Goal: Information Seeking & Learning: Learn about a topic

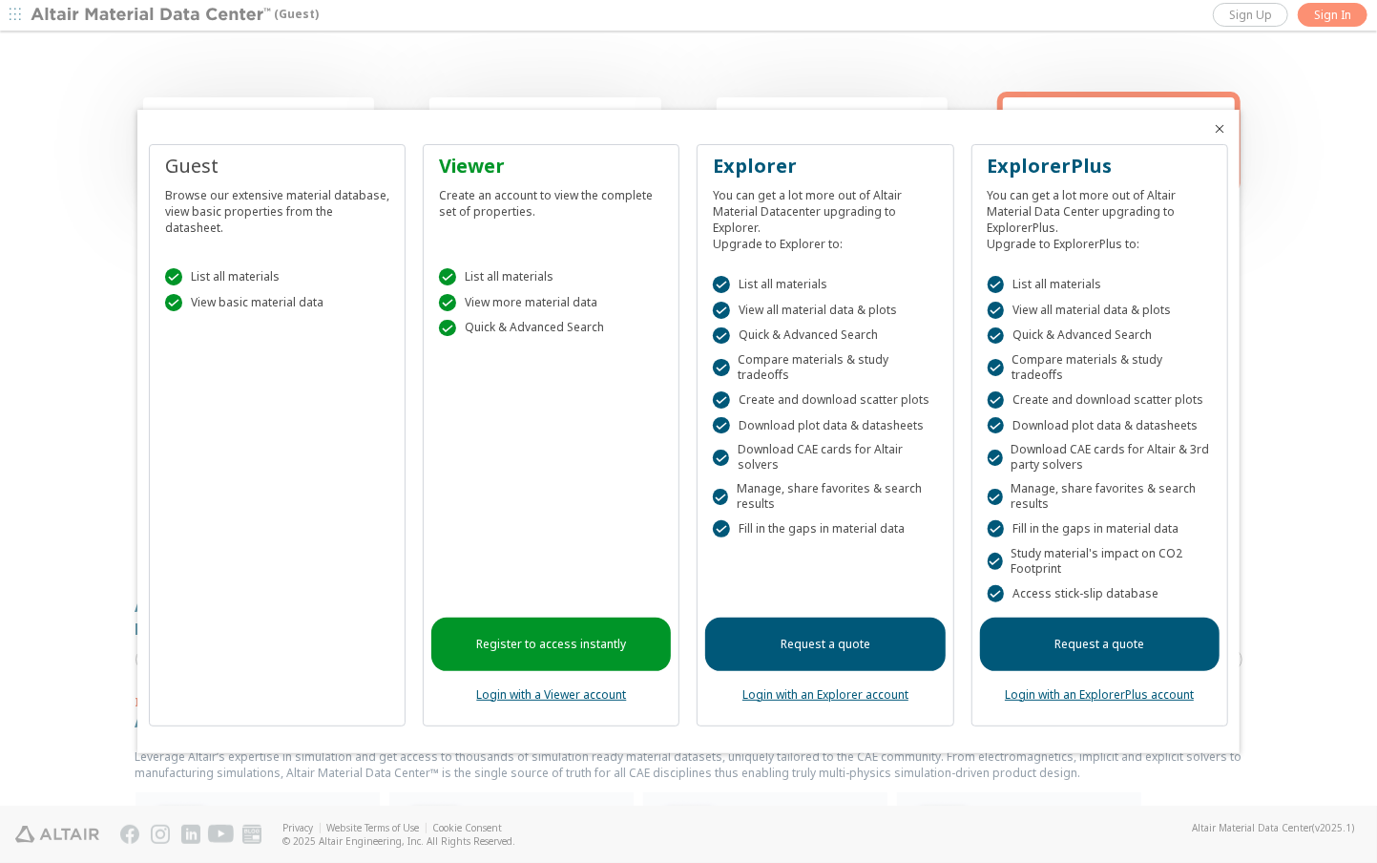
click at [566, 686] on link "Login with a Viewer account" at bounding box center [551, 694] width 150 height 16
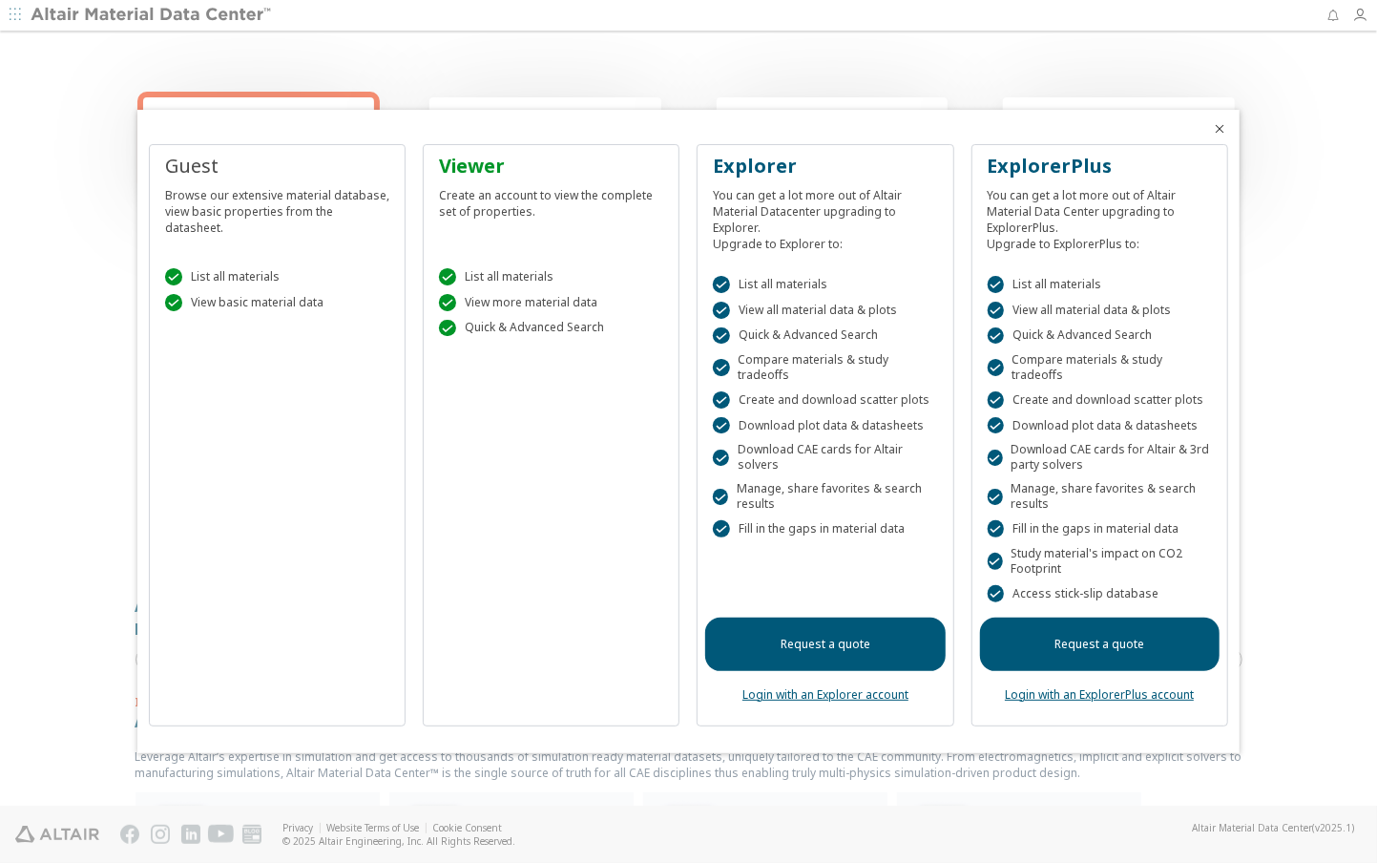
click at [1216, 136] on icon "Close" at bounding box center [1220, 128] width 15 height 15
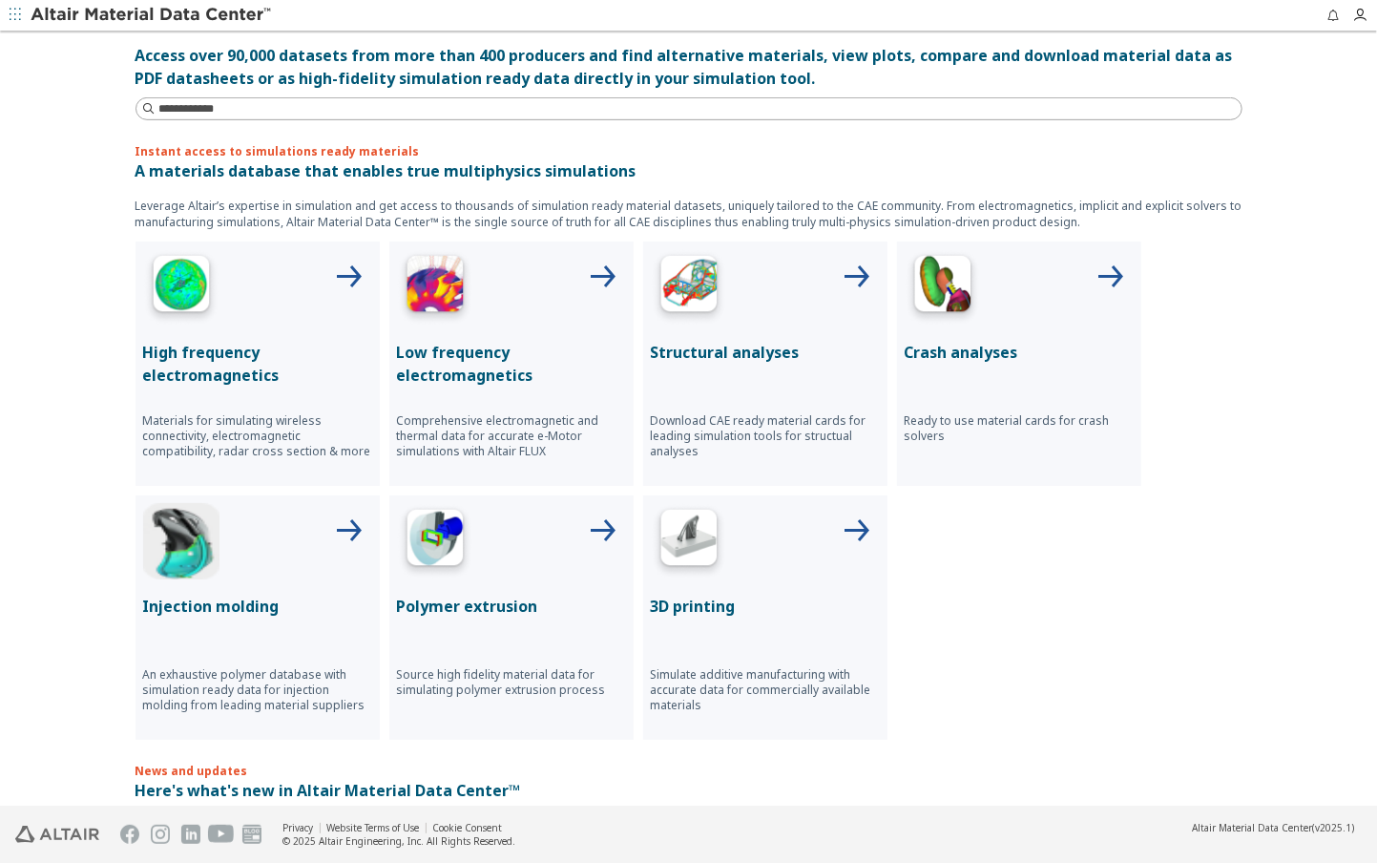
scroll to position [539, 0]
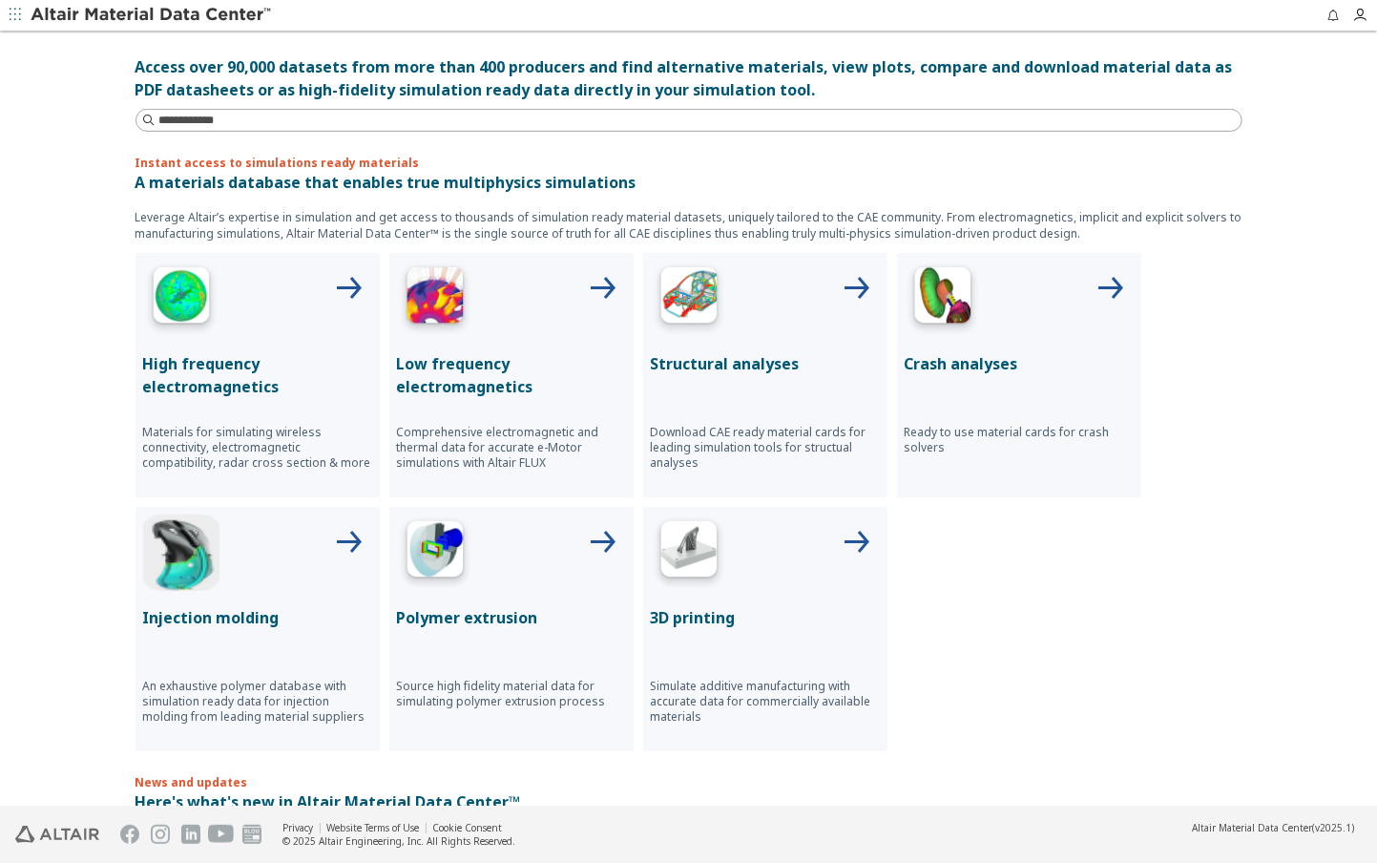
click at [844, 352] on p "Structural analyses" at bounding box center [765, 363] width 229 height 23
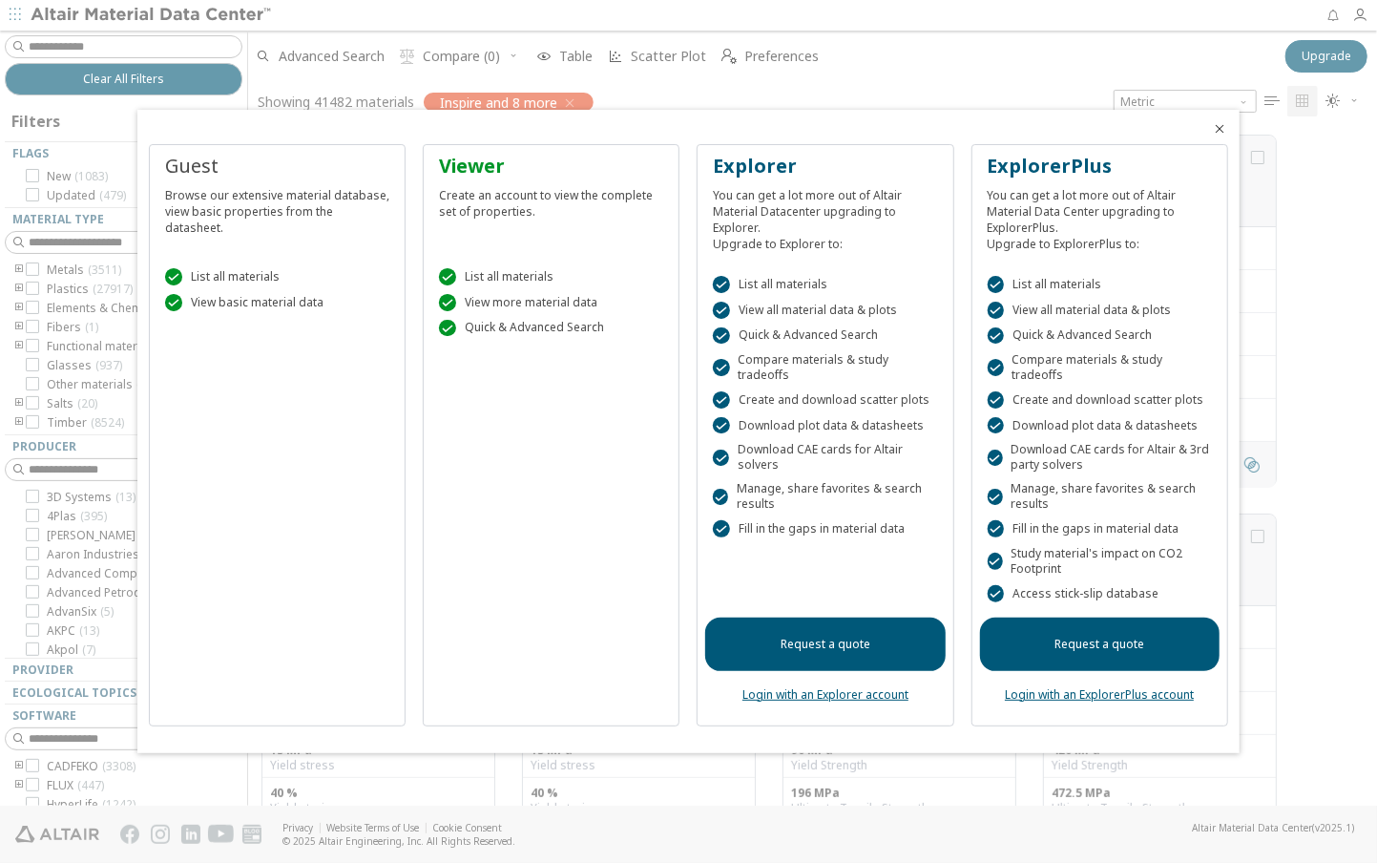
scroll to position [670, 1115]
click at [1225, 136] on icon "Close" at bounding box center [1220, 128] width 15 height 15
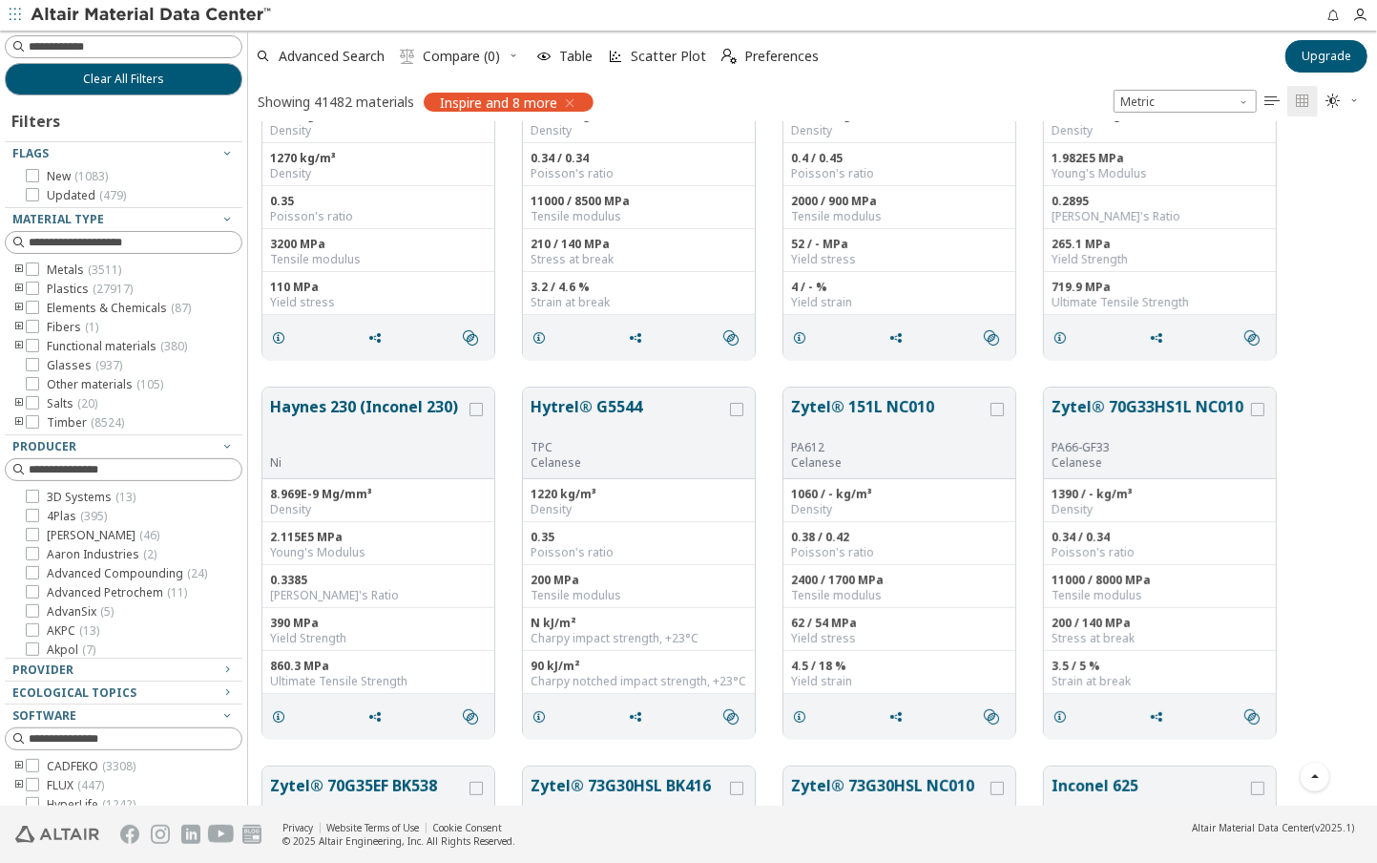
scroll to position [670, 1120]
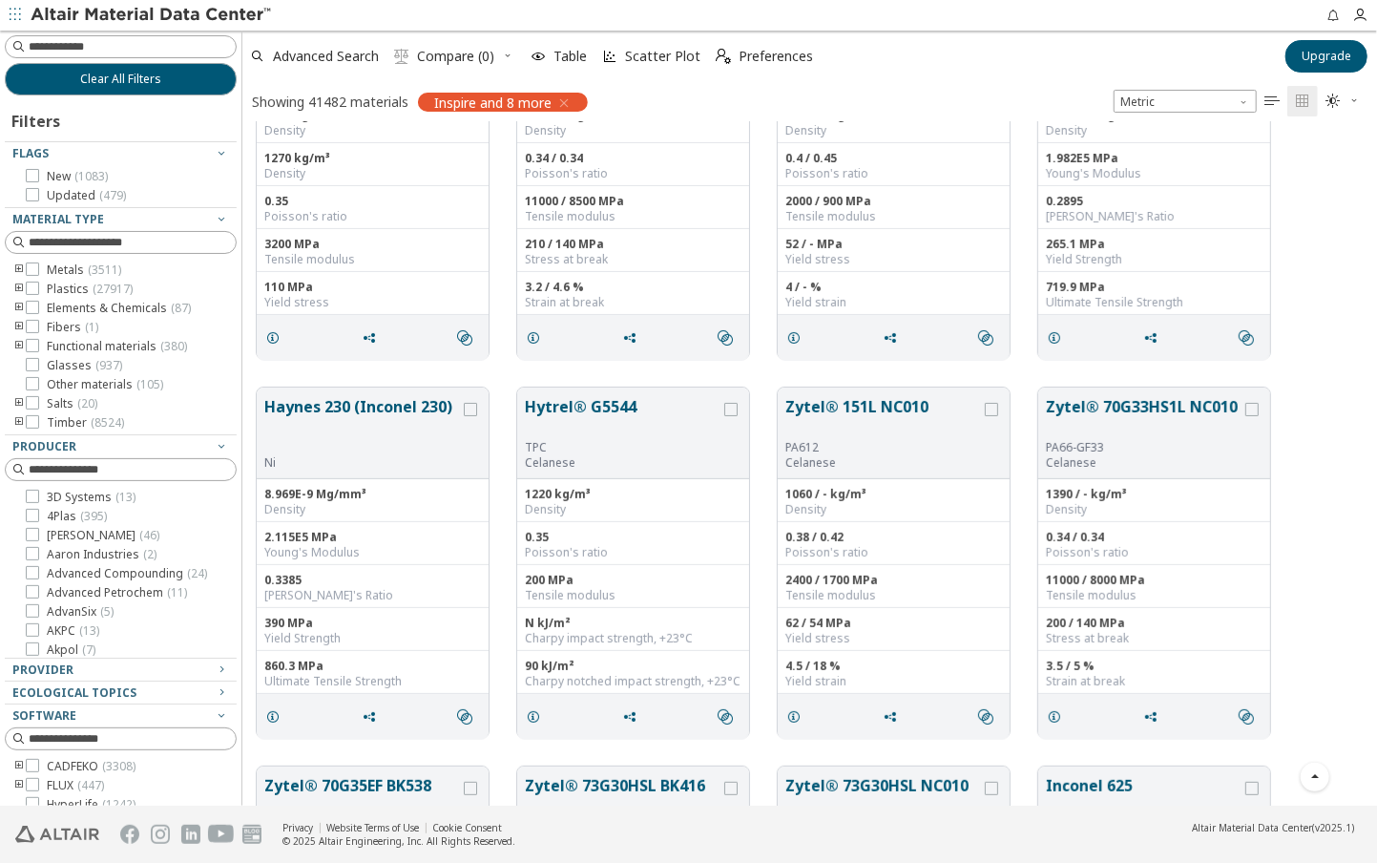
drag, startPoint x: 242, startPoint y: 490, endPoint x: 242, endPoint y: 535, distance: 45.8
click at [242, 535] on div "Clear All Filters Filters Flags New ( 1083 ) Updated ( 479 ) Material Type Meta…" at bounding box center [688, 418] width 1377 height 775
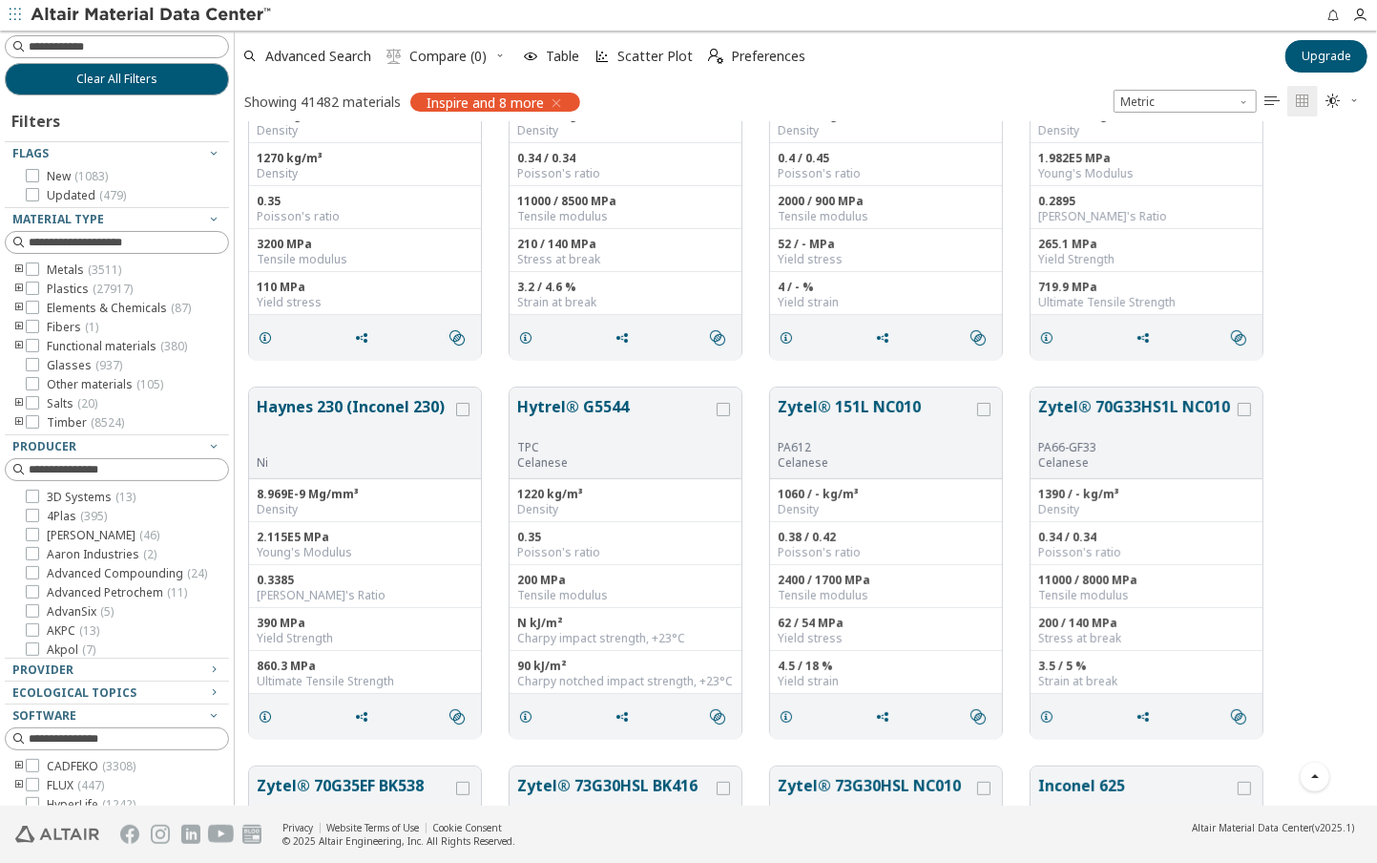
scroll to position [670, 1128]
drag, startPoint x: 237, startPoint y: 491, endPoint x: 235, endPoint y: 525, distance: 33.5
click at [235, 525] on div "Clear All Filters Filters Flags New ( 1083 ) Updated ( 479 ) Material Type Meta…" at bounding box center [688, 418] width 1377 height 775
click at [40, 270] on label "Metals ( 3511 )" at bounding box center [73, 269] width 95 height 15
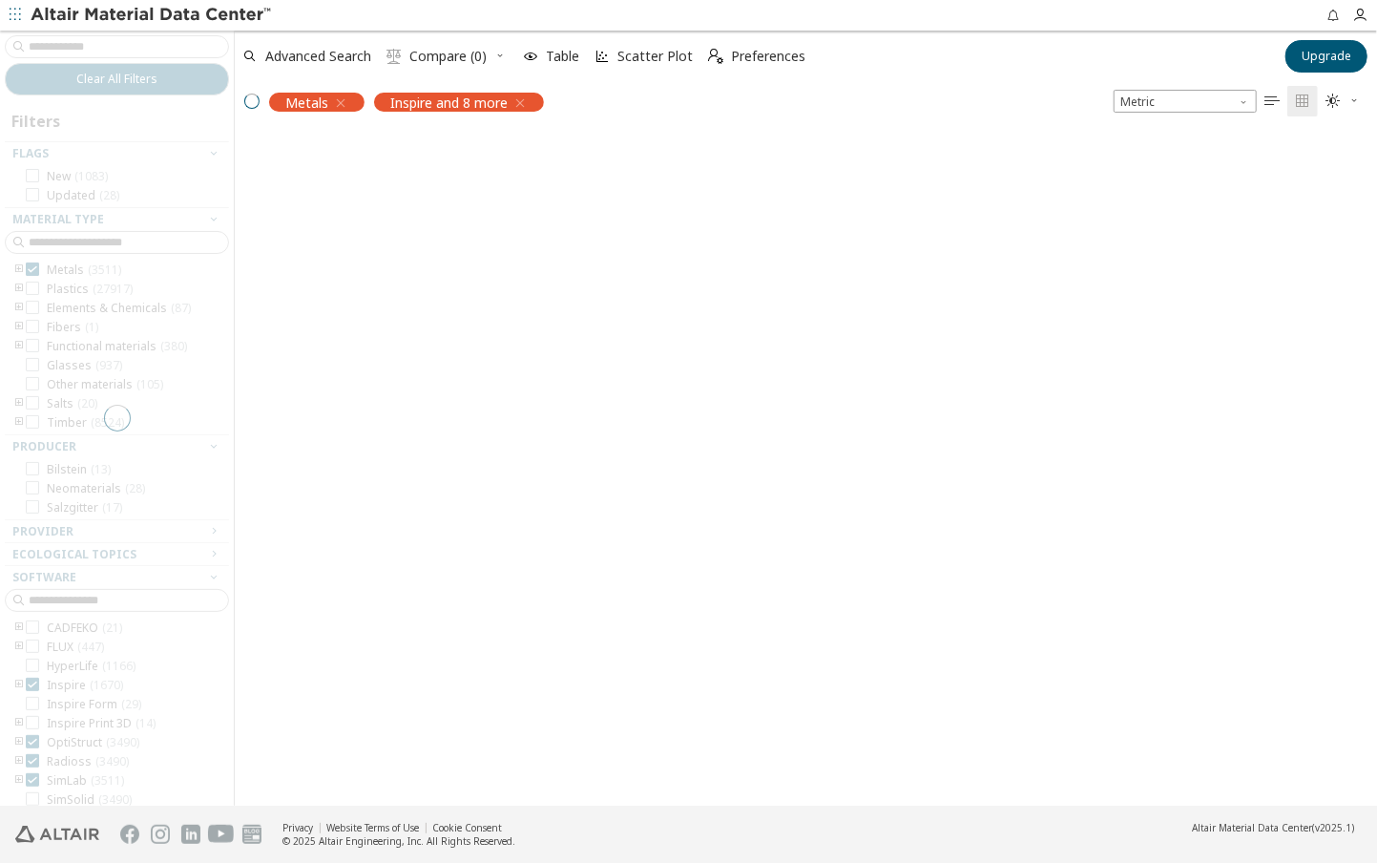
click at [17, 268] on icon "toogle group" at bounding box center [18, 269] width 13 height 15
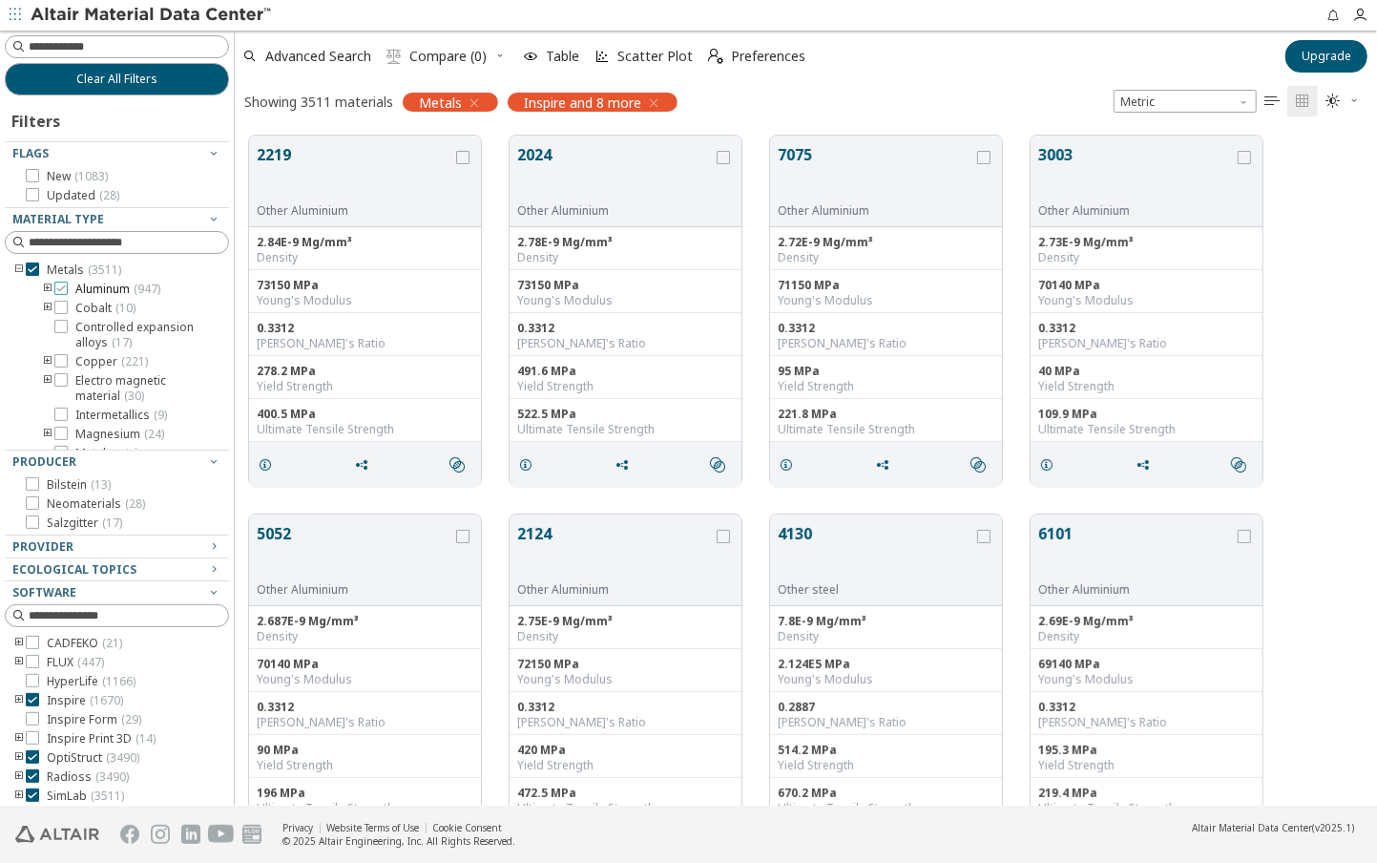
click at [70, 285] on label "Aluminum ( 947 )" at bounding box center [107, 289] width 106 height 15
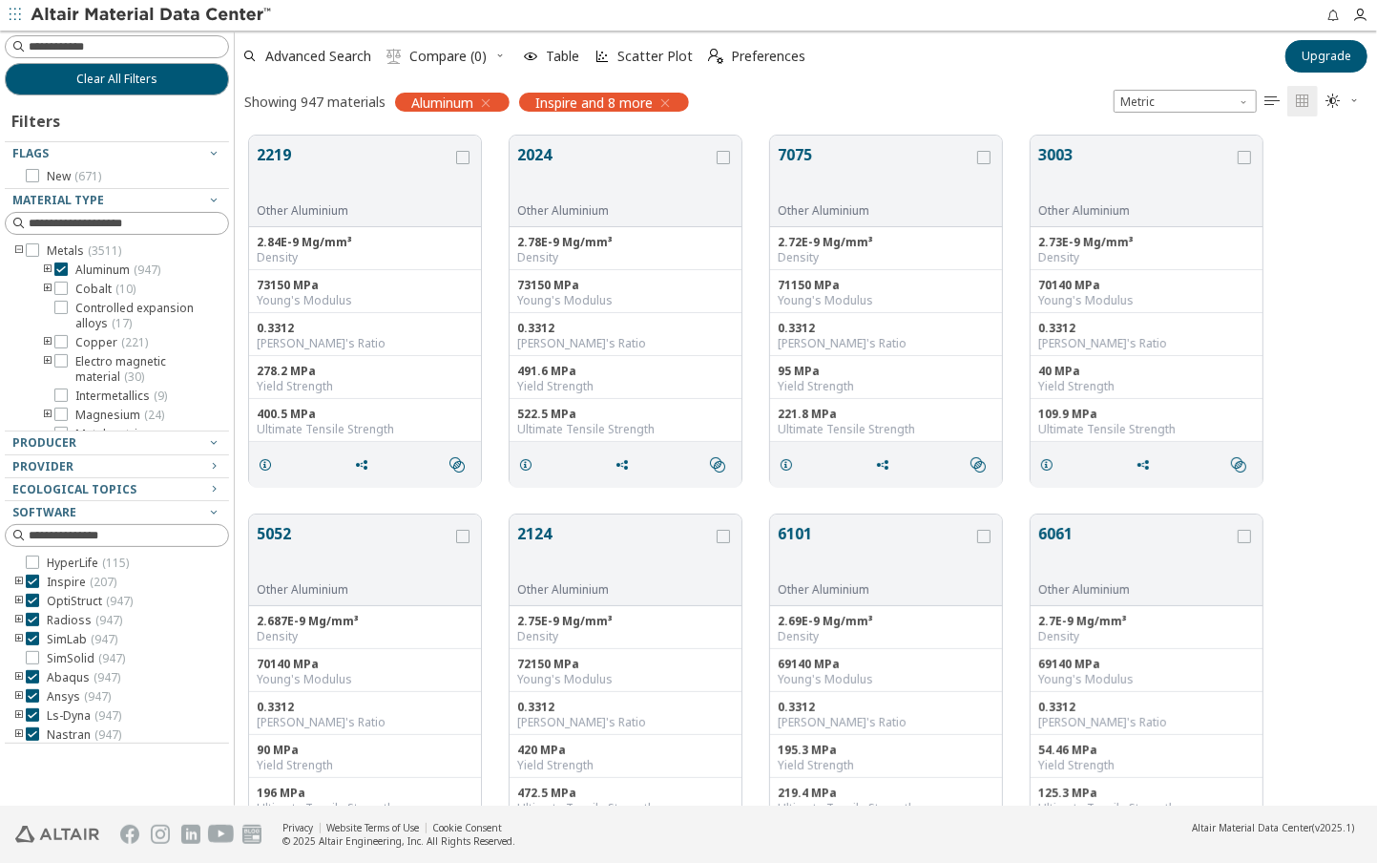
click at [50, 271] on icon "toogle group" at bounding box center [47, 269] width 13 height 15
click at [91, 380] on icon at bounding box center [89, 383] width 13 height 13
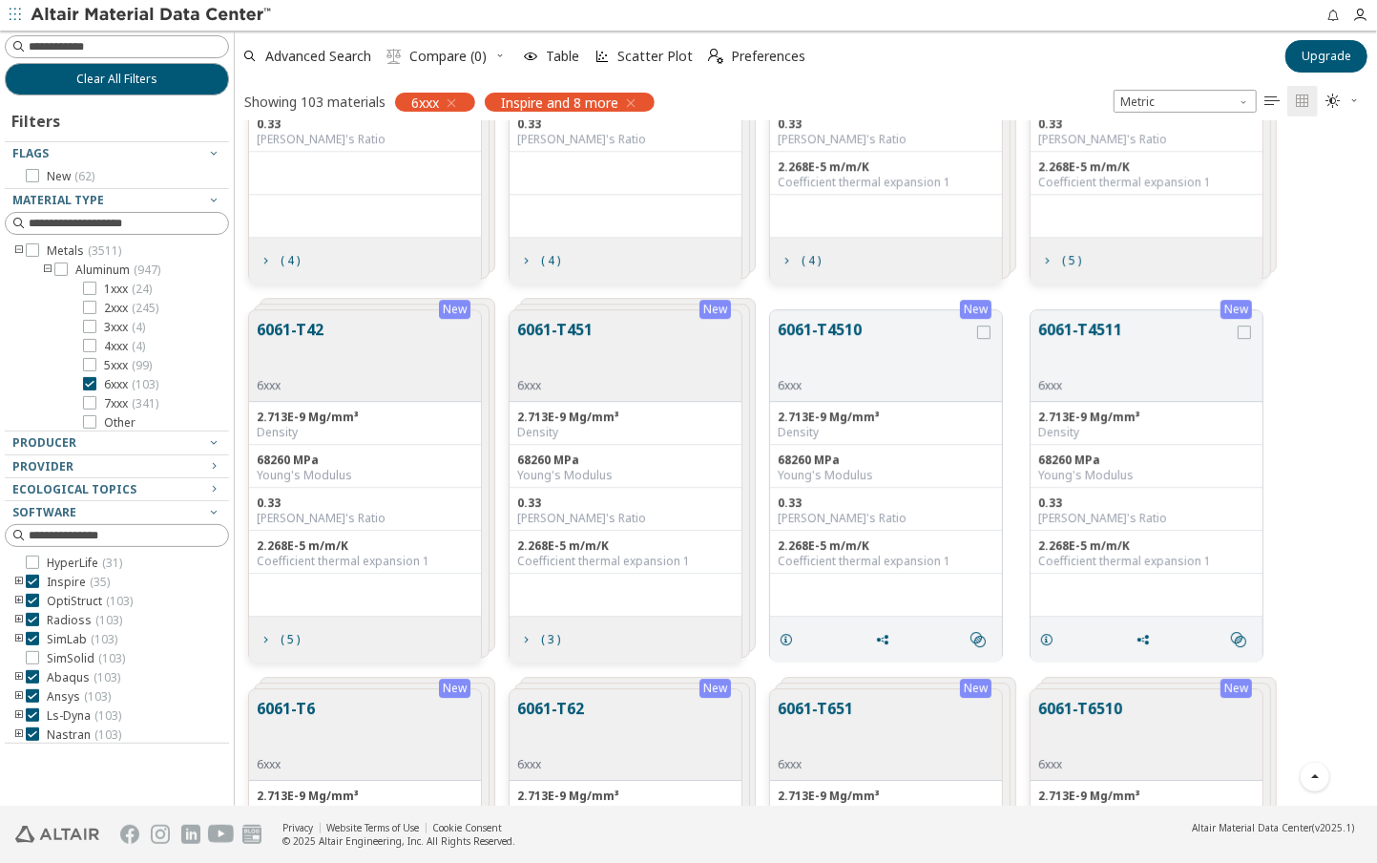
scroll to position [3098, 0]
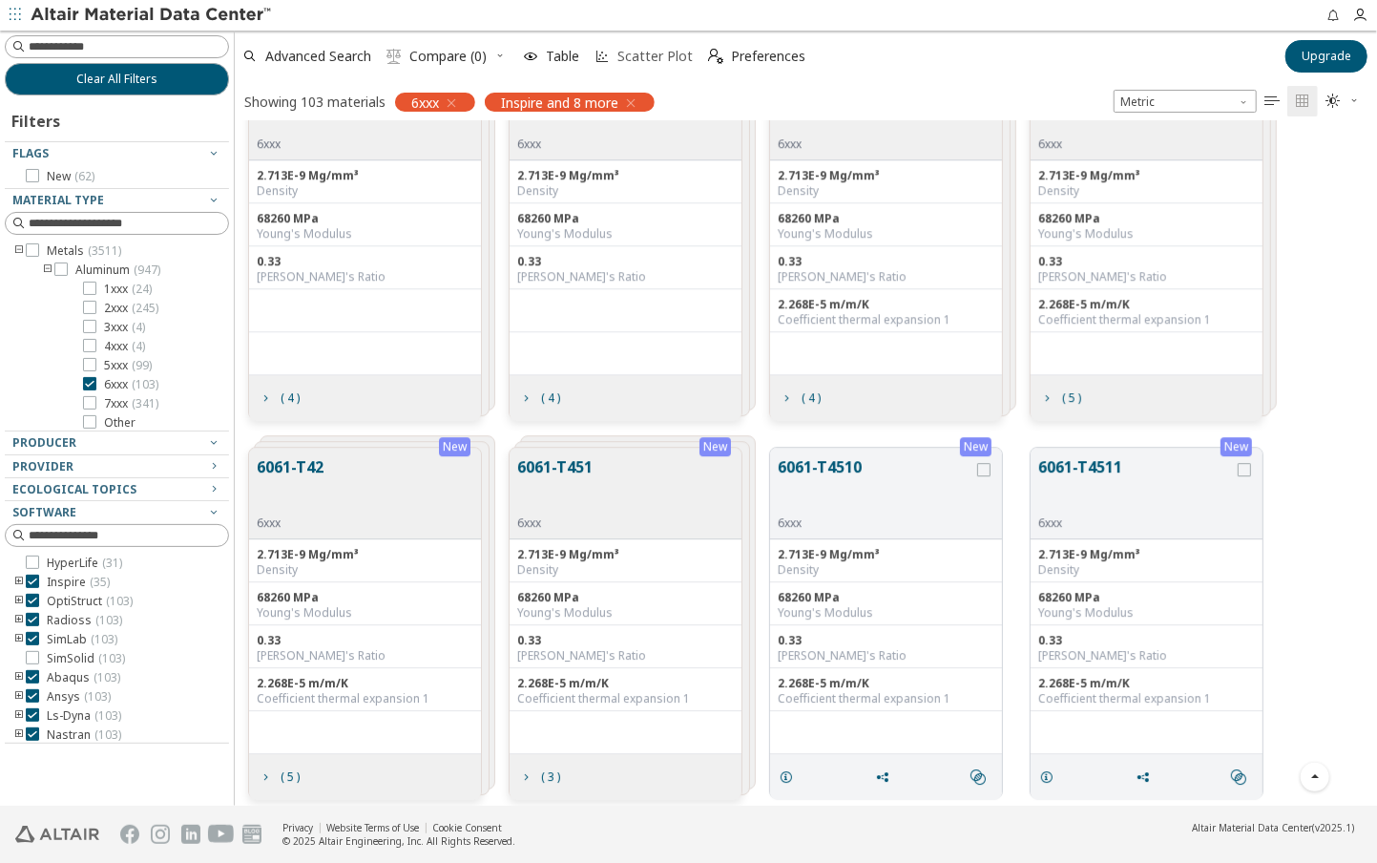
click at [615, 57] on span "Scatter Plot" at bounding box center [655, 56] width 83 height 13
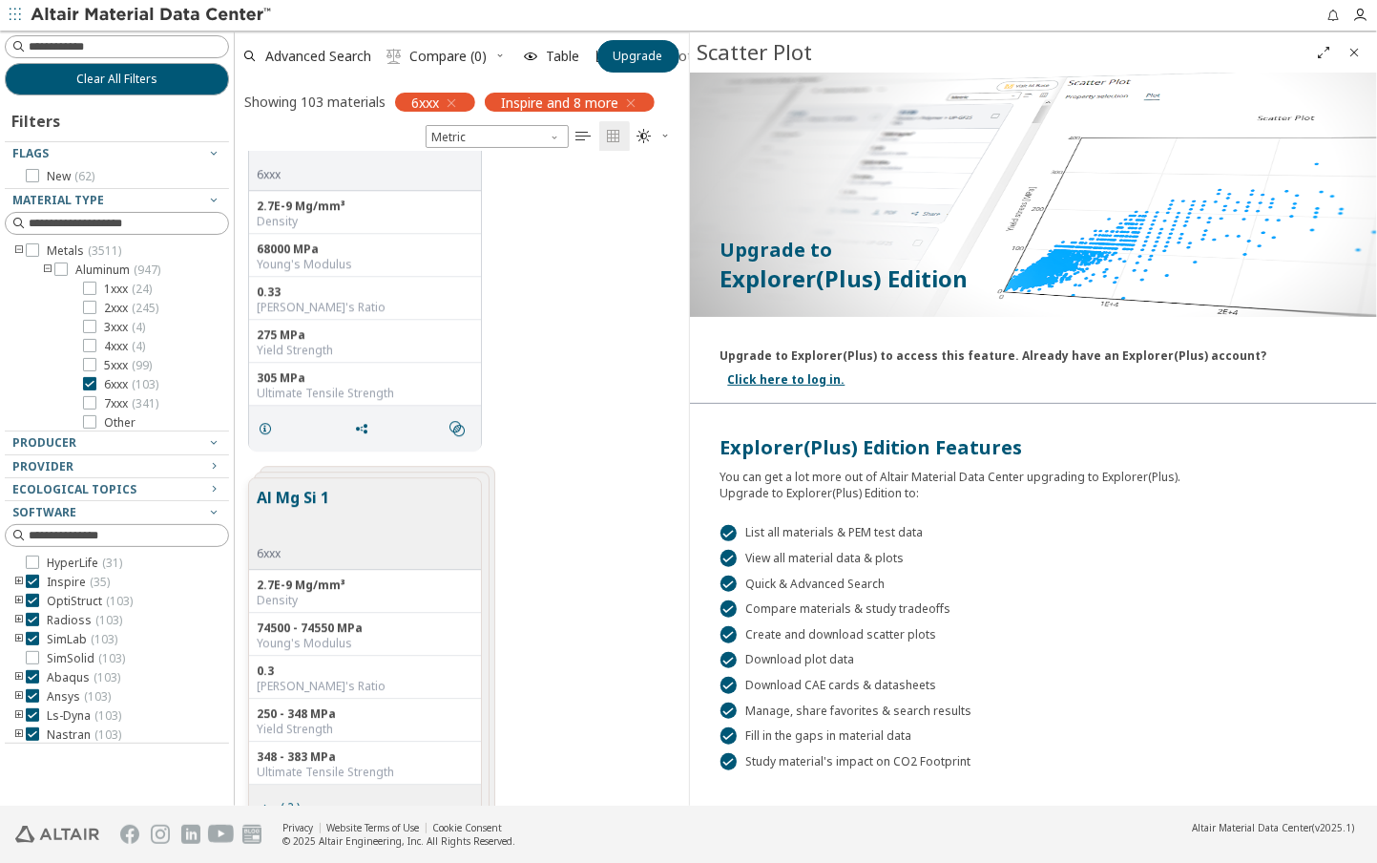
scroll to position [15, 15]
click at [1351, 51] on icon "Close" at bounding box center [1354, 52] width 15 height 15
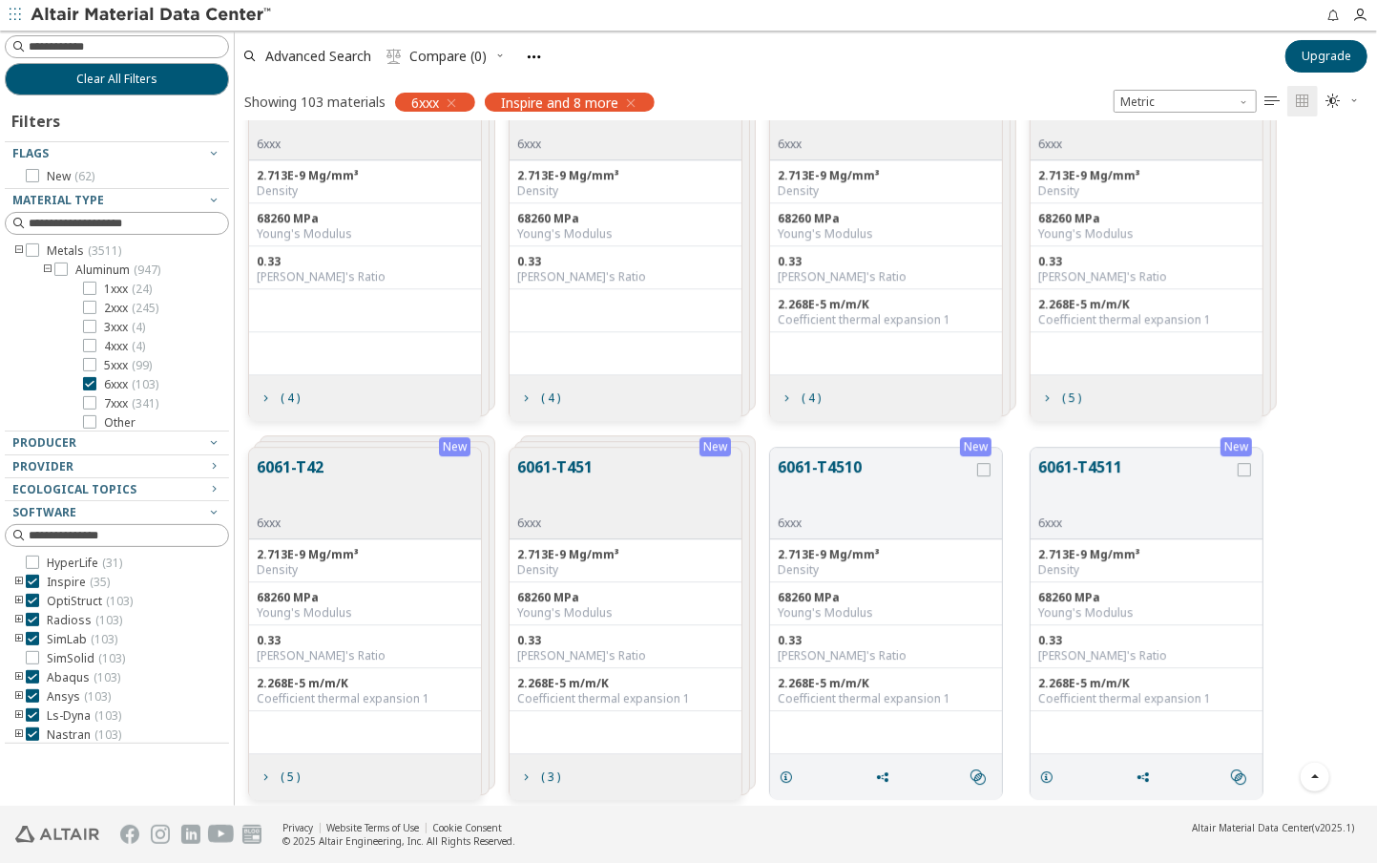
scroll to position [670, 1128]
click at [537, 55] on icon "button" at bounding box center [530, 56] width 15 height 15
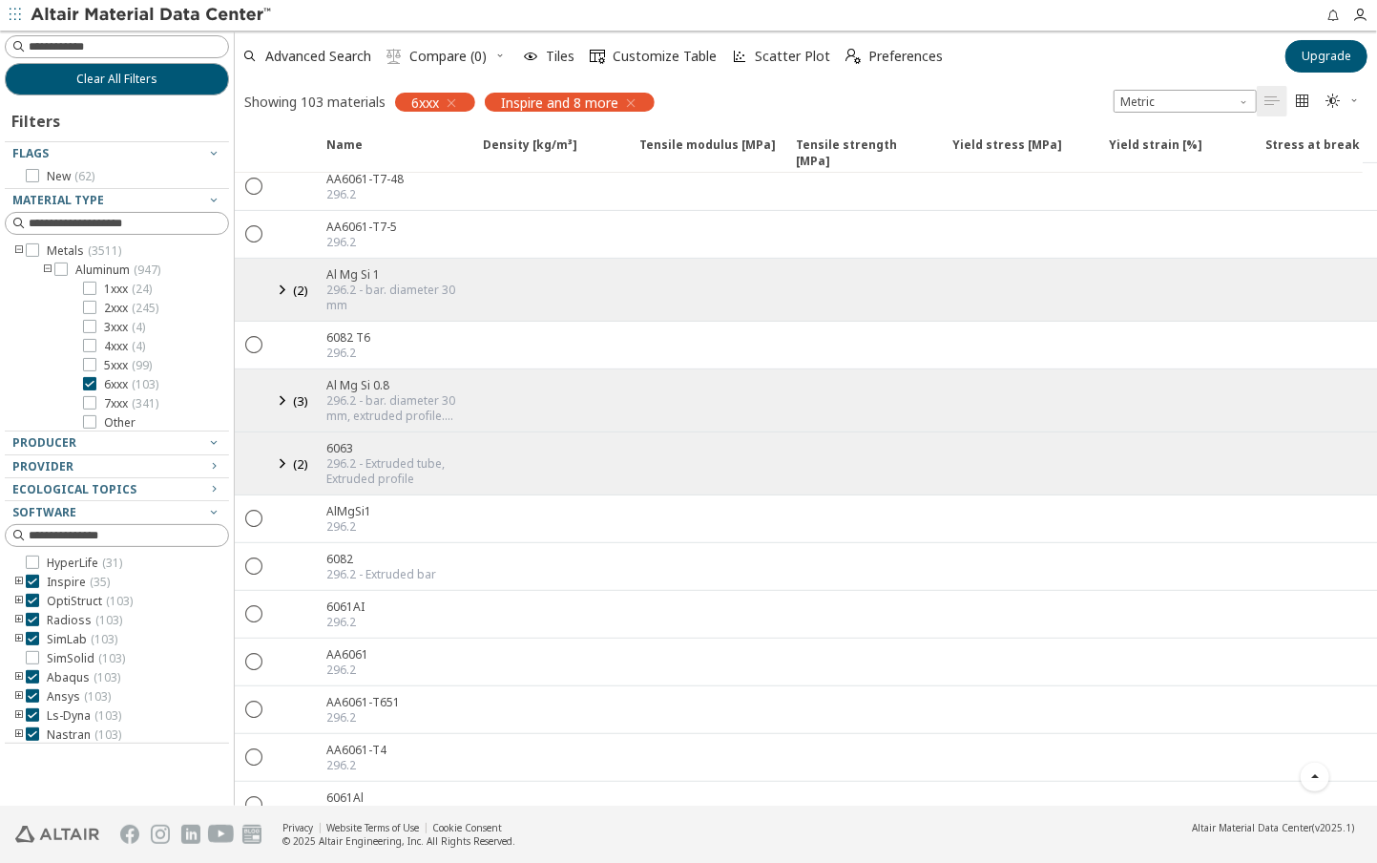
scroll to position [382, 0]
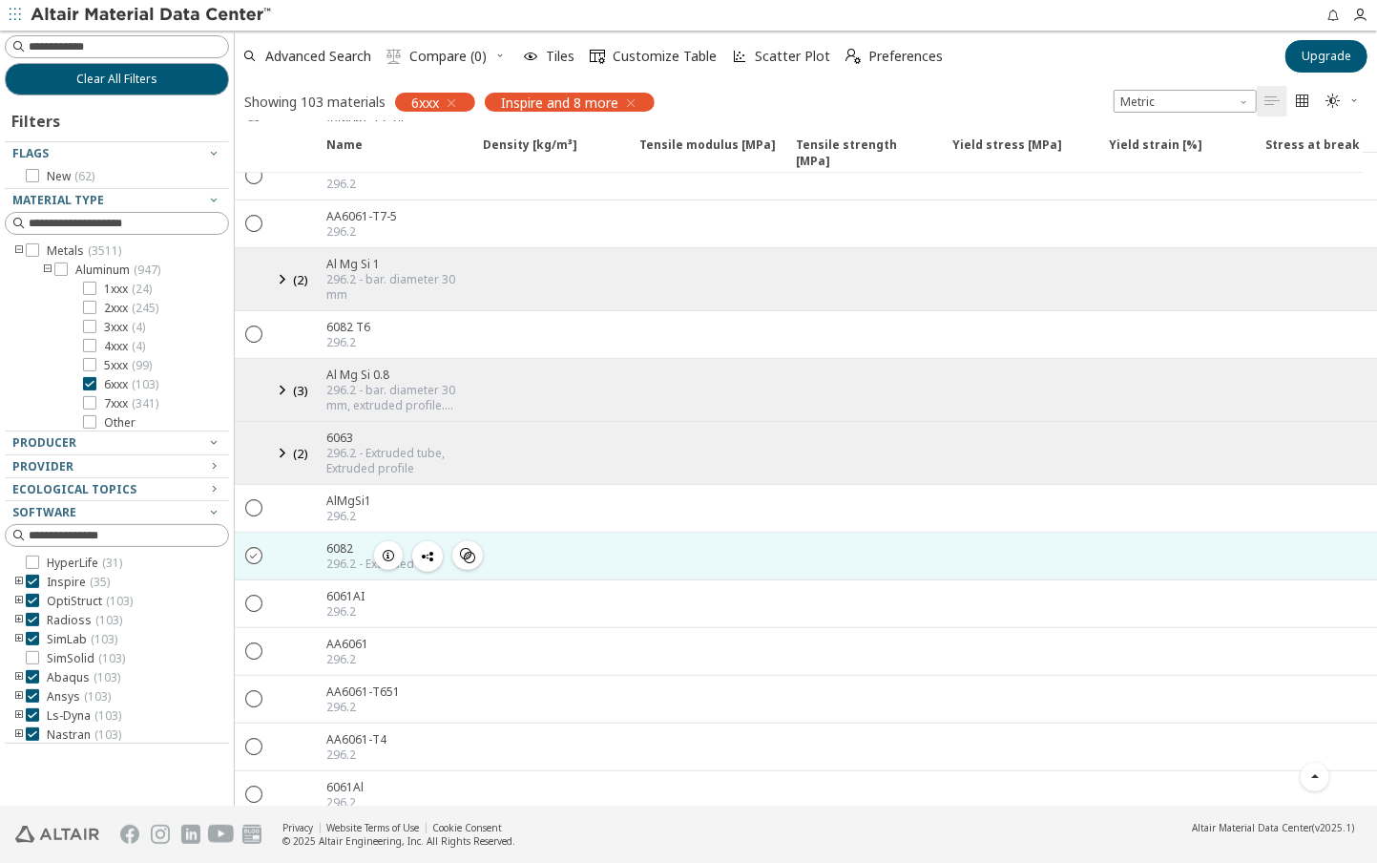
click at [252, 546] on icon "" at bounding box center [254, 554] width 17 height 17
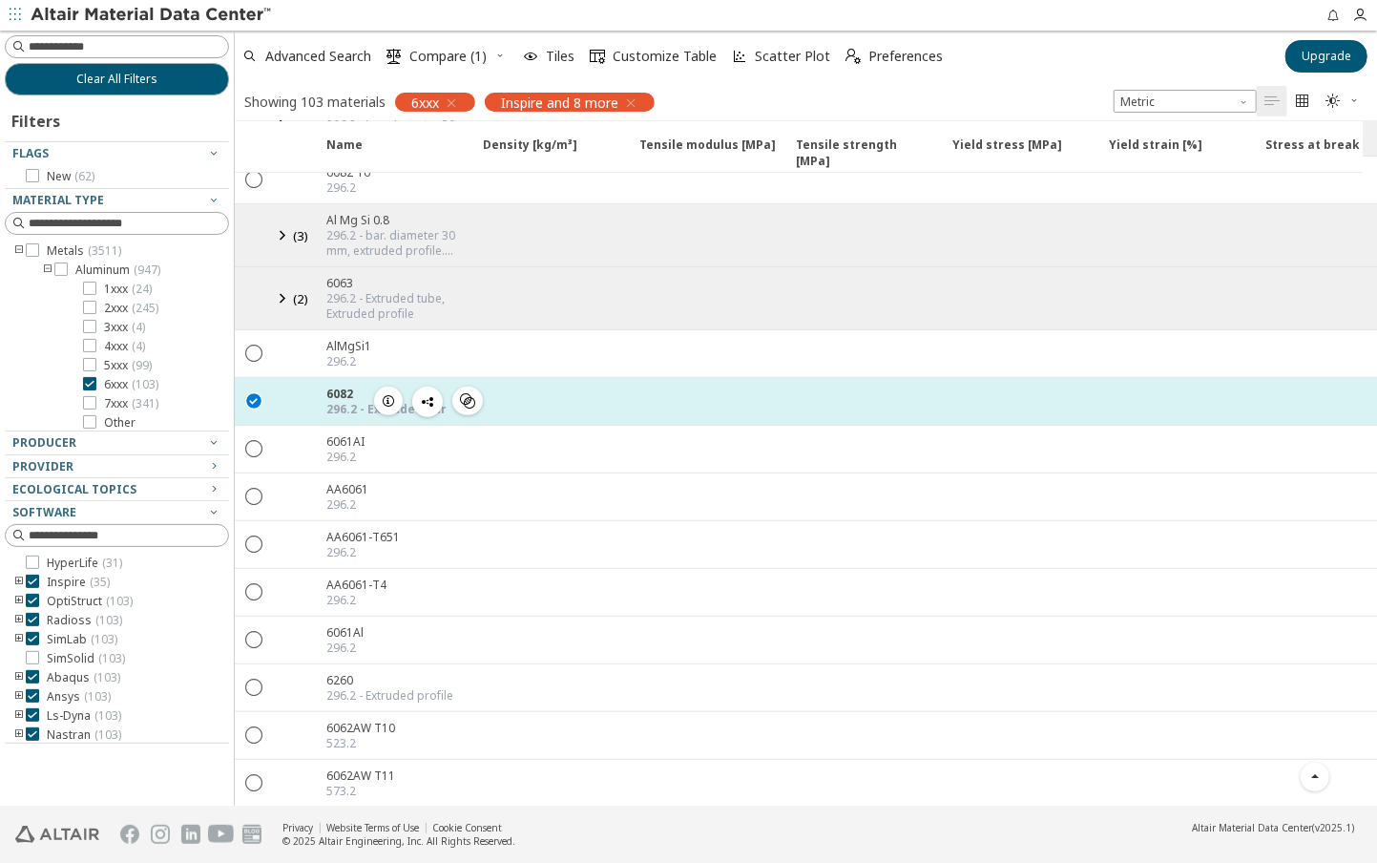
scroll to position [438, 0]
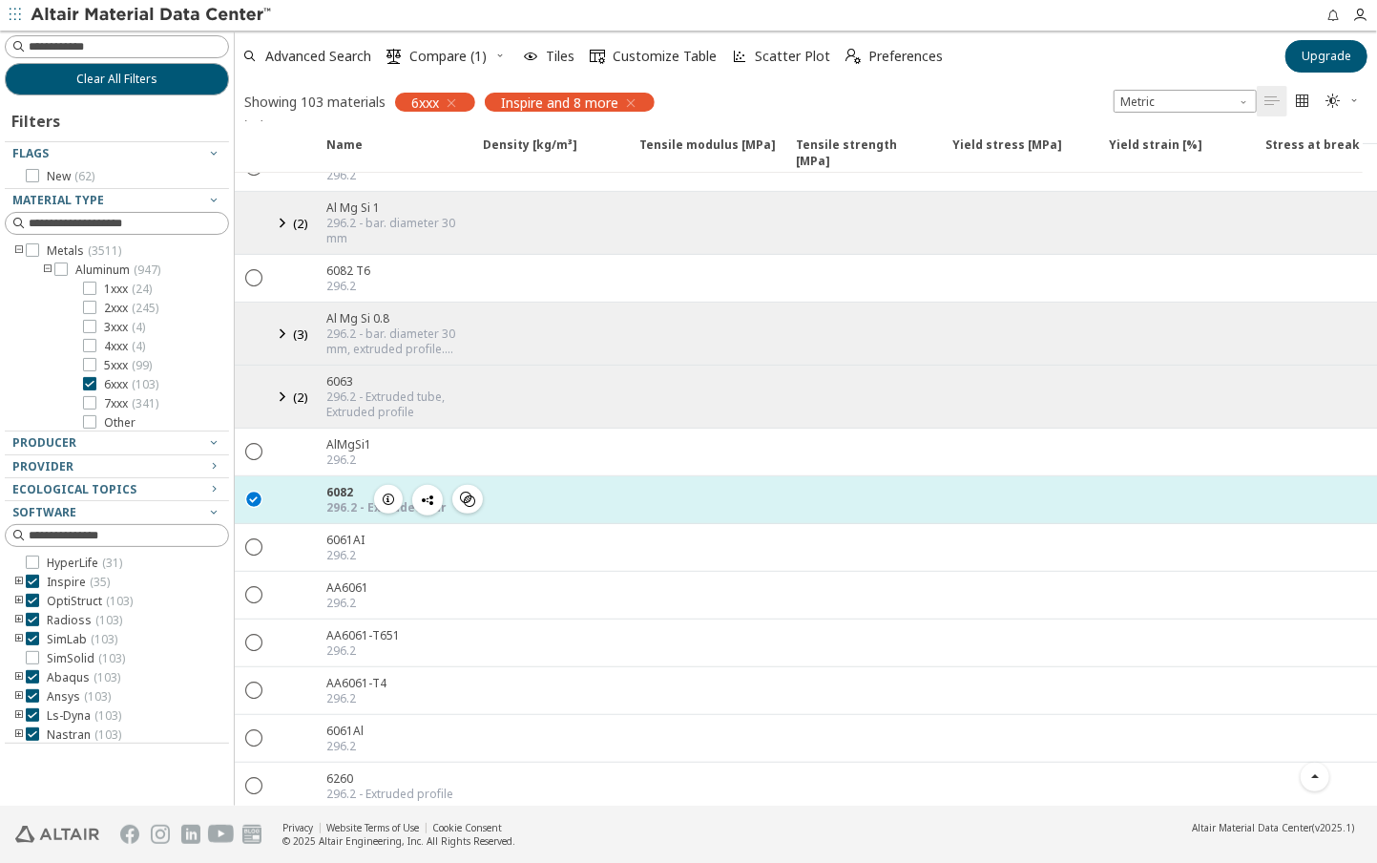
click at [392, 491] on icon "button" at bounding box center [388, 498] width 15 height 15
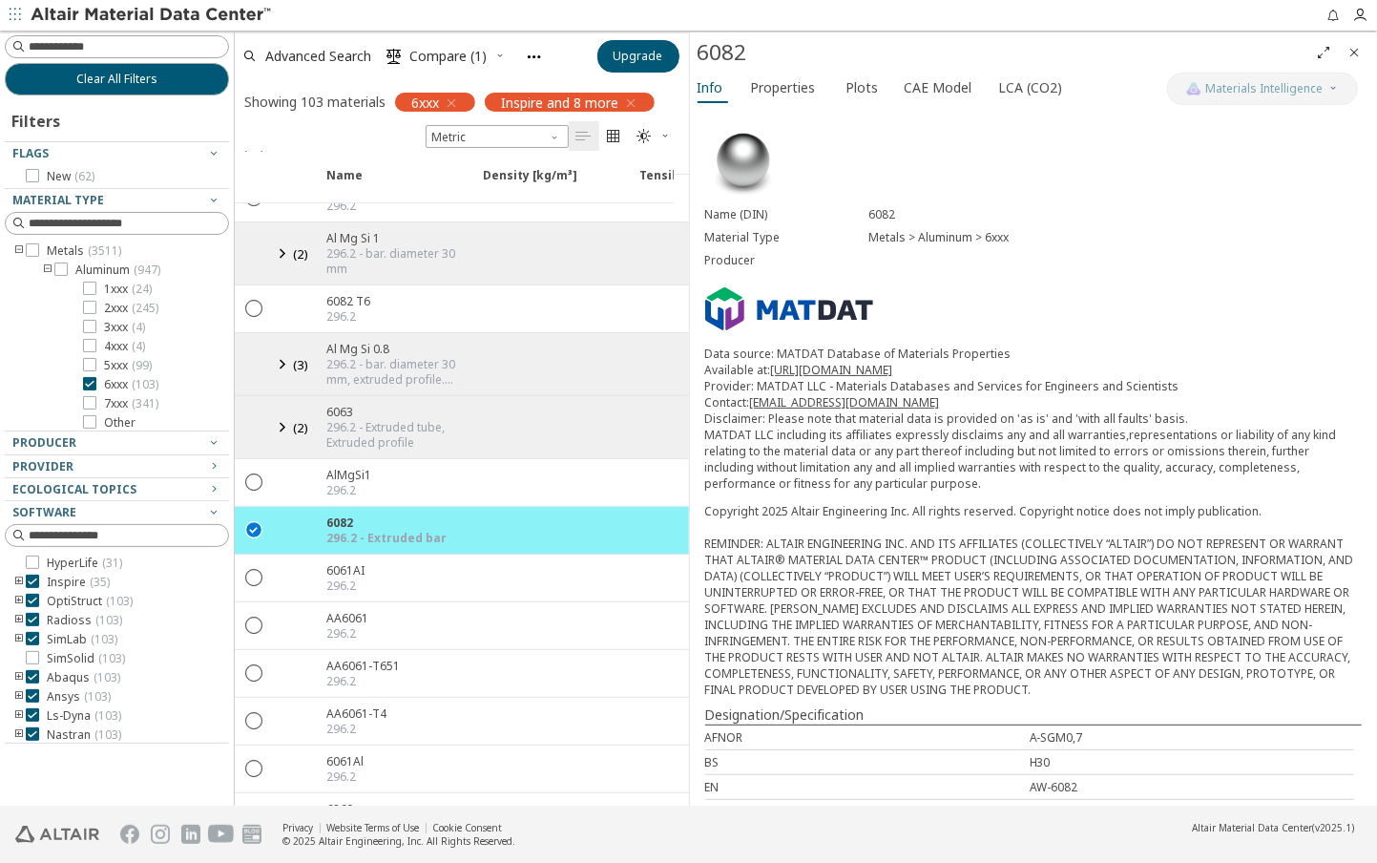
scroll to position [95, 0]
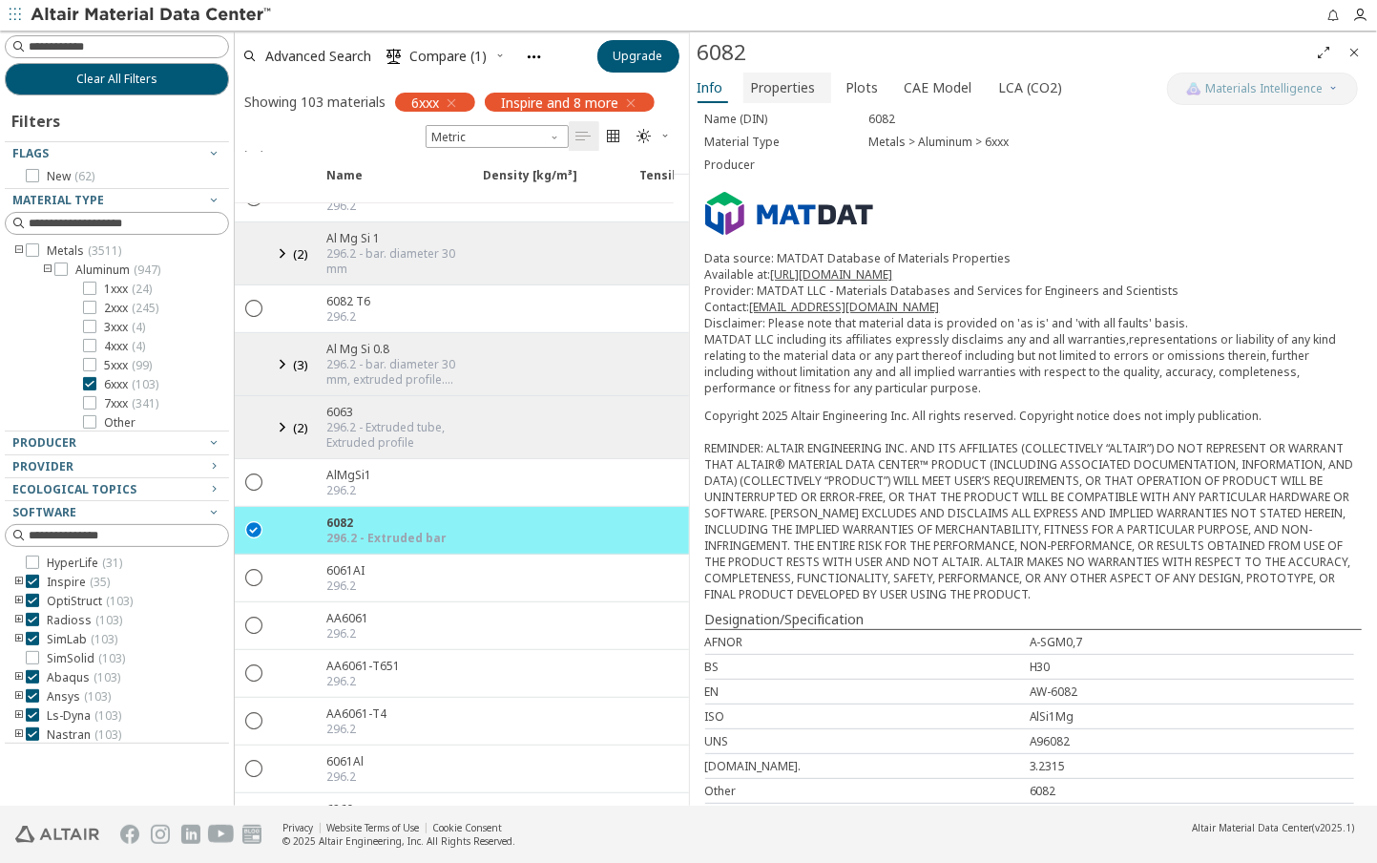
click at [811, 89] on span "Properties" at bounding box center [783, 88] width 65 height 31
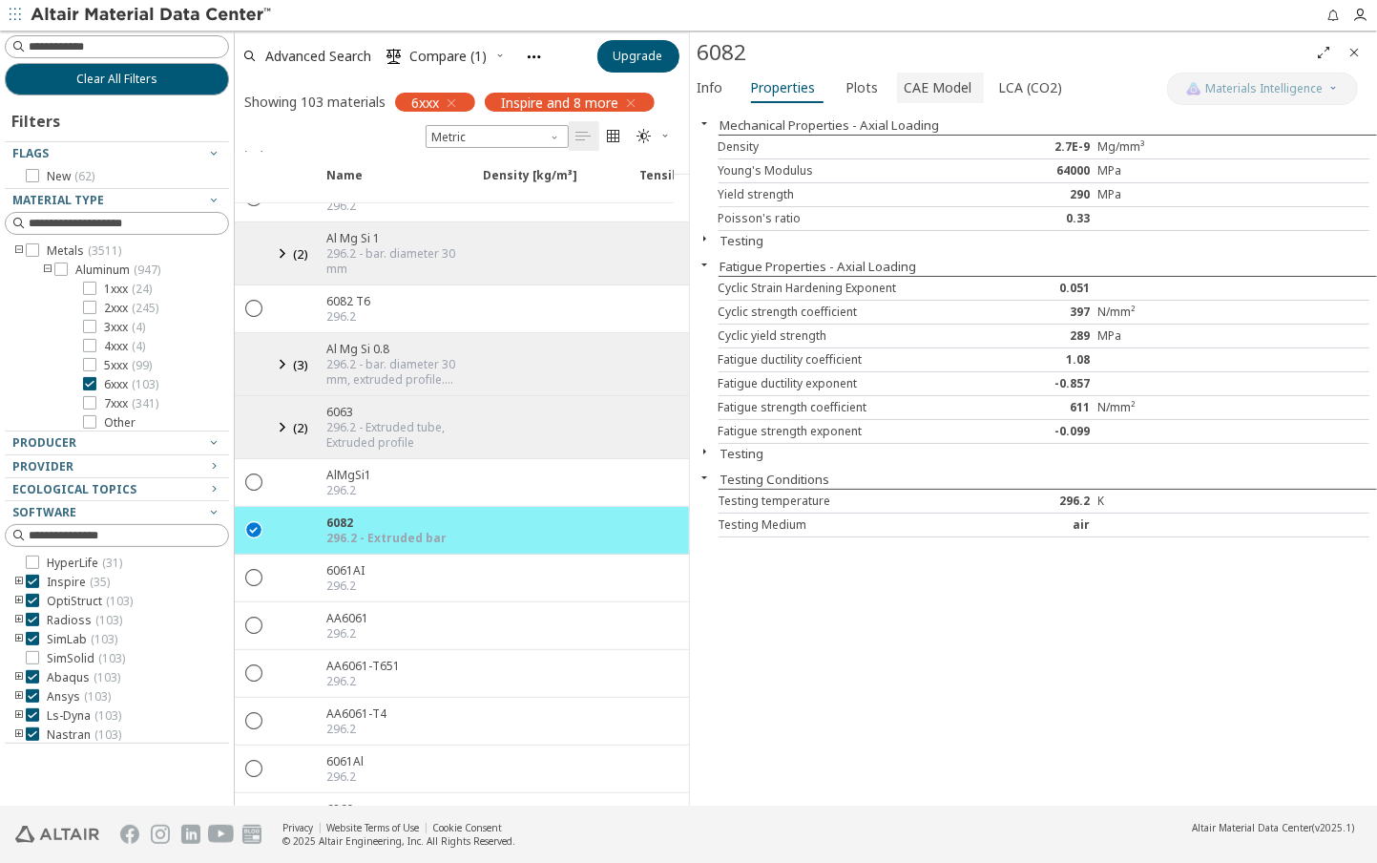
click at [928, 86] on span "CAE Model" at bounding box center [939, 88] width 68 height 31
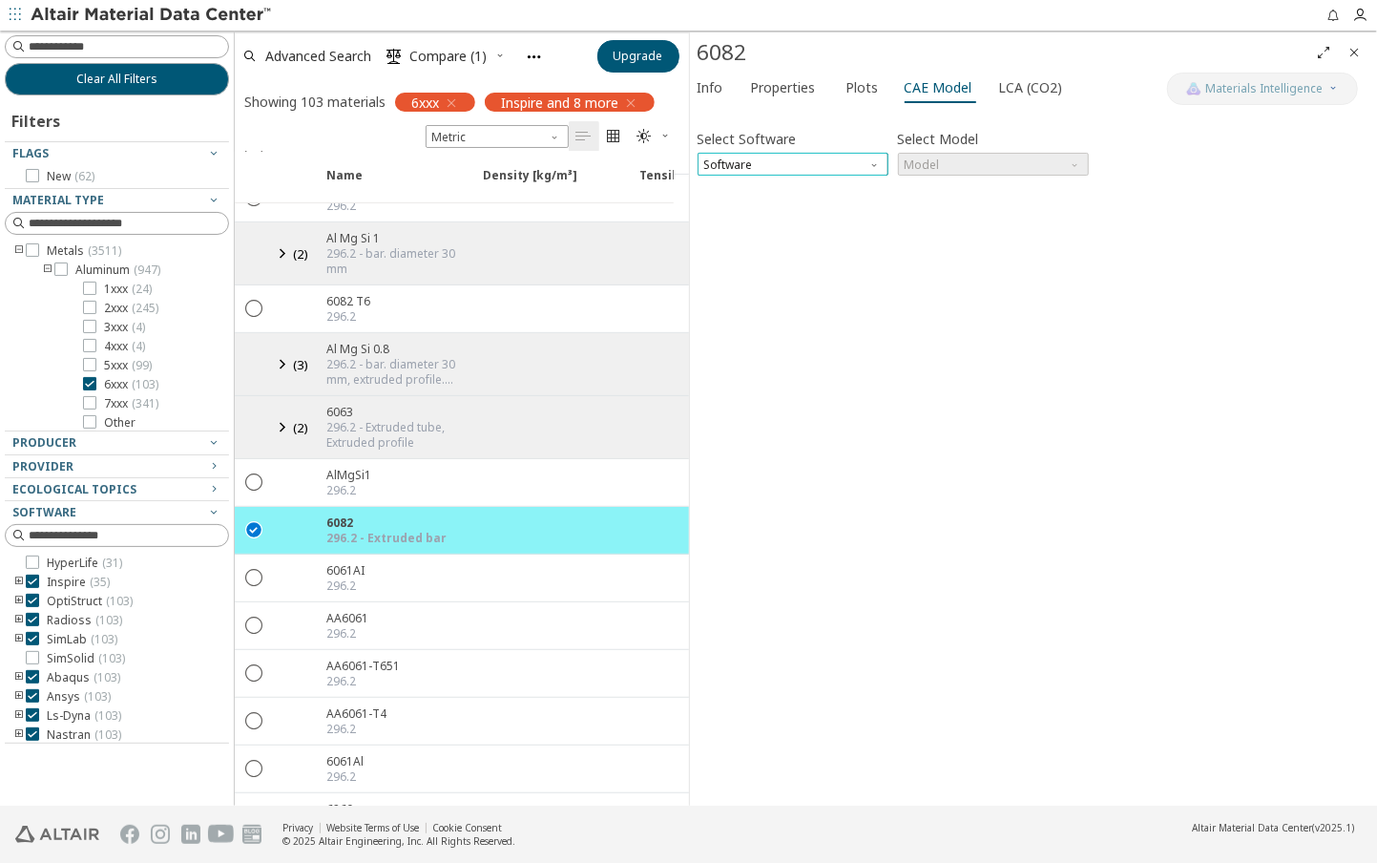
click at [858, 153] on span "Software" at bounding box center [793, 164] width 191 height 23
click at [859, 159] on span "Software" at bounding box center [793, 164] width 191 height 23
click at [859, 165] on span "Software" at bounding box center [793, 164] width 191 height 23
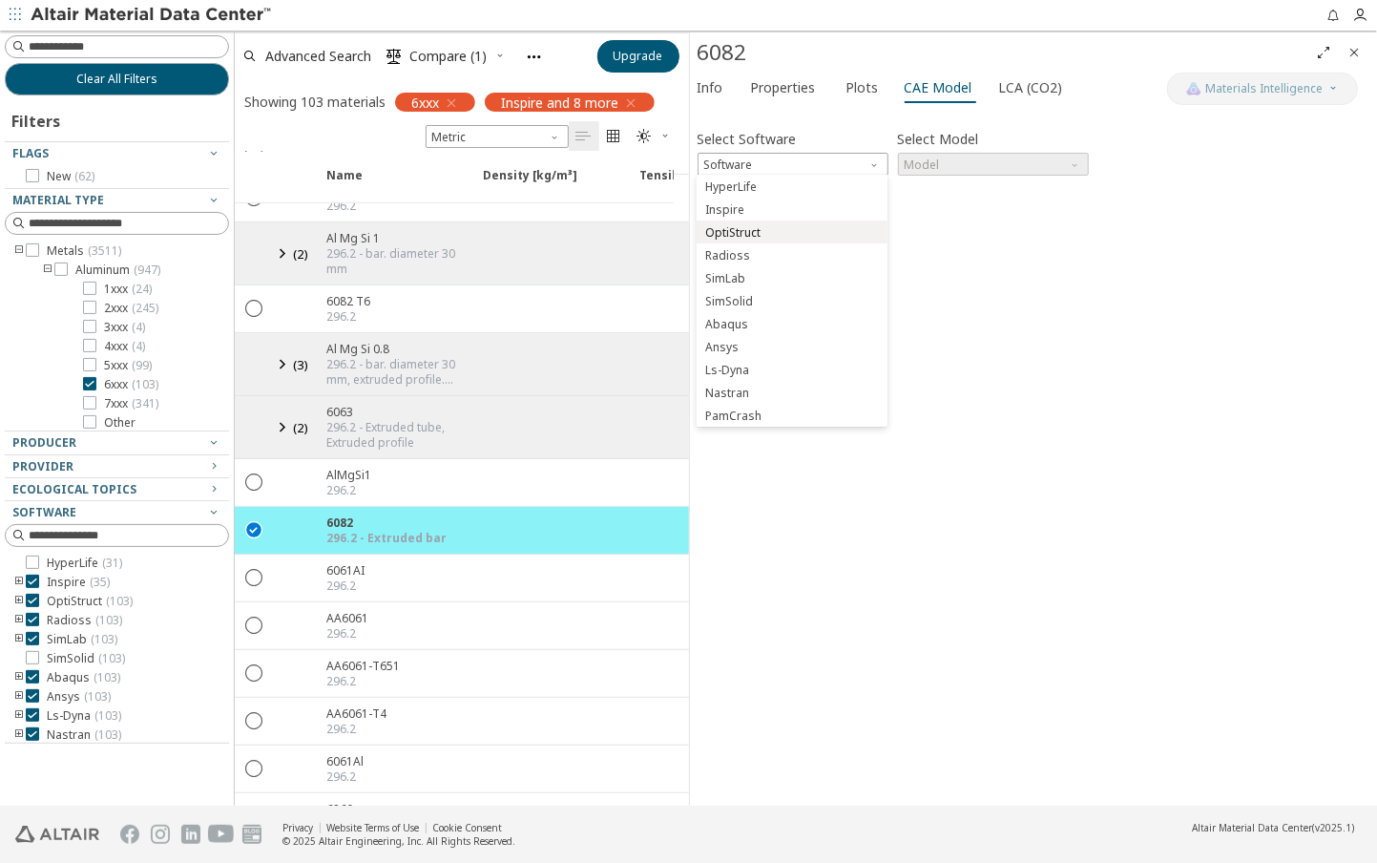
click at [769, 231] on span "OptiStruct" at bounding box center [792, 232] width 176 height 13
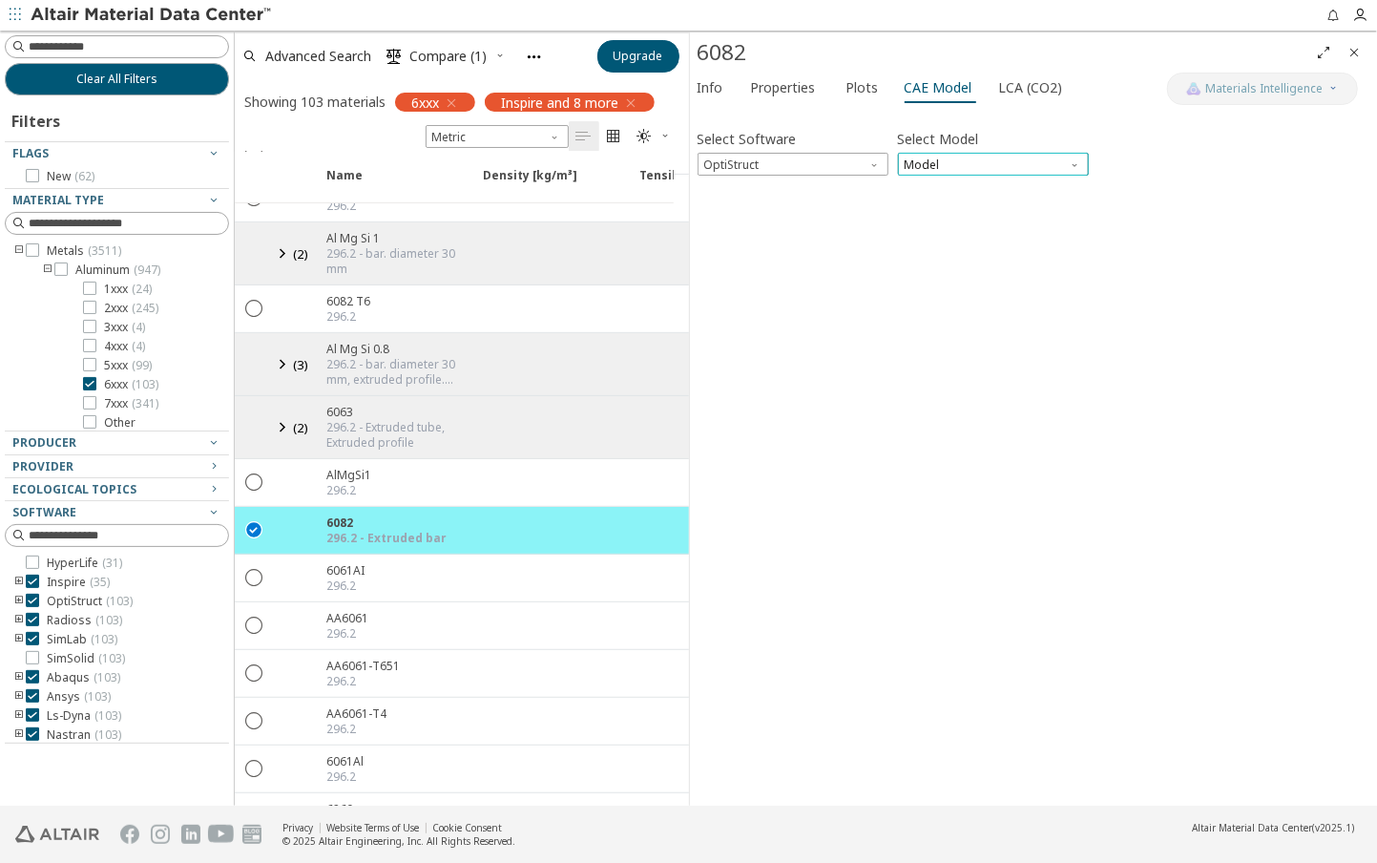
click at [963, 159] on span "Model" at bounding box center [993, 164] width 191 height 23
click at [956, 186] on span "Mat1" at bounding box center [993, 186] width 176 height 13
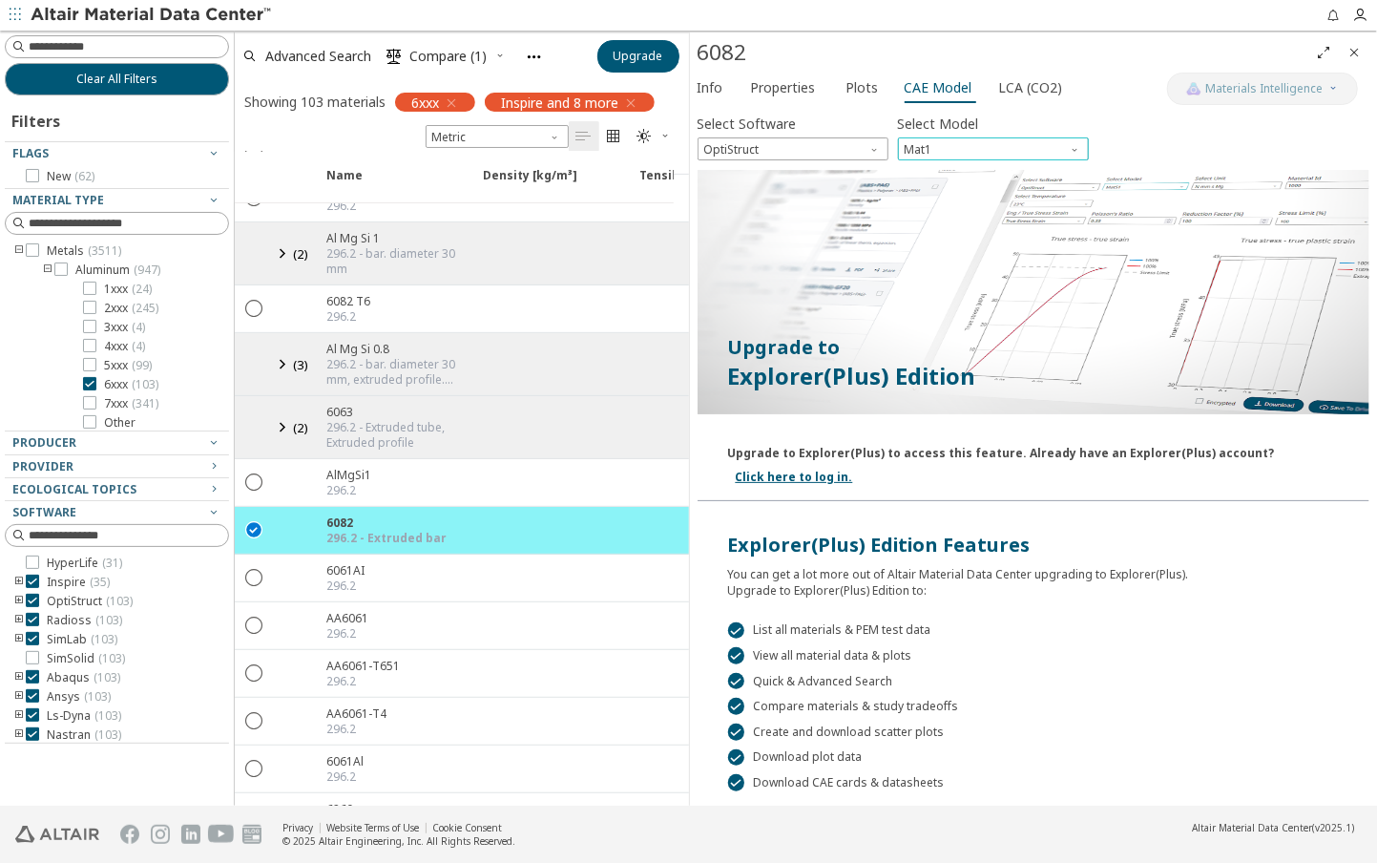
scroll to position [0, 0]
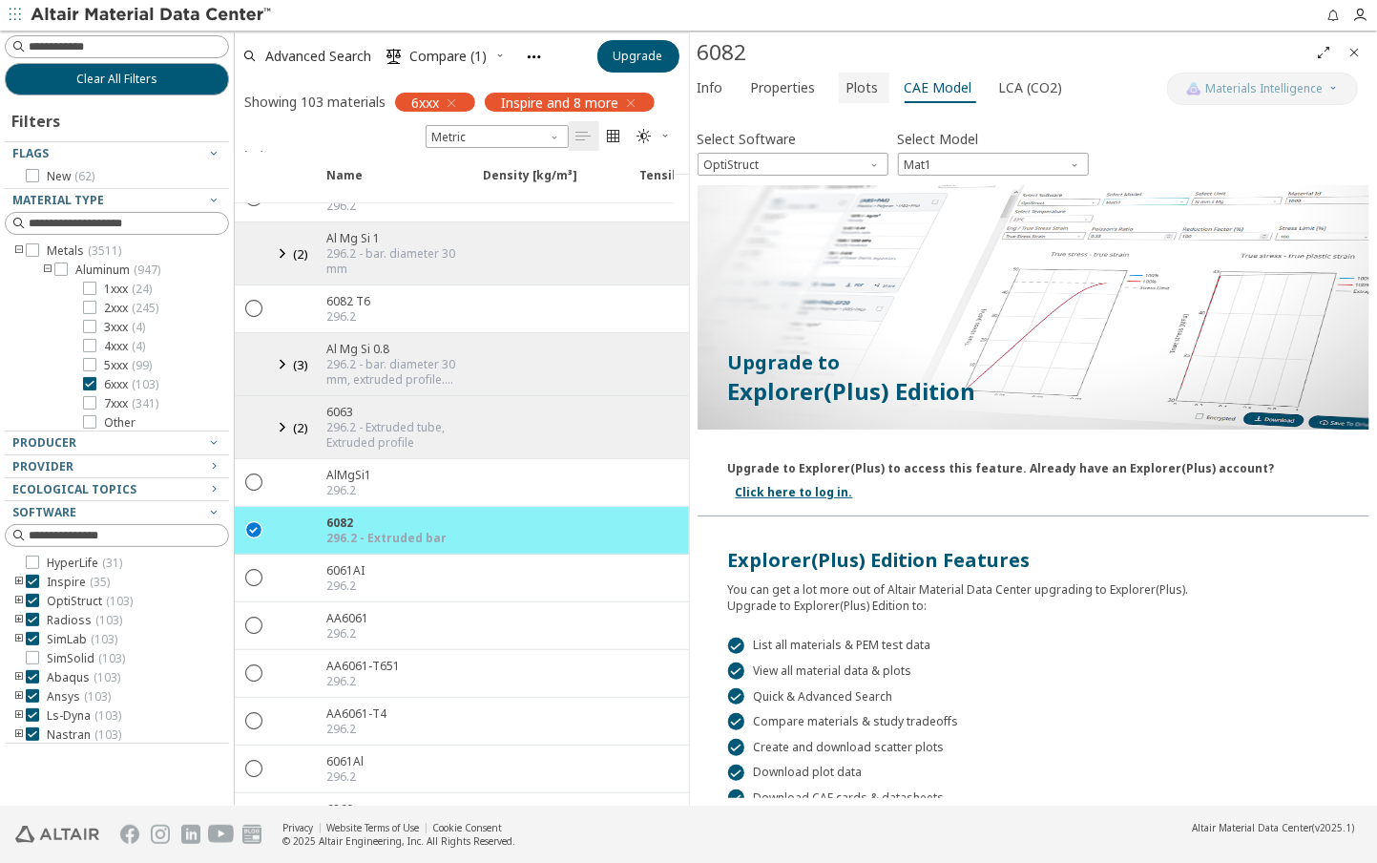
click at [855, 87] on span "Plots" at bounding box center [863, 88] width 32 height 31
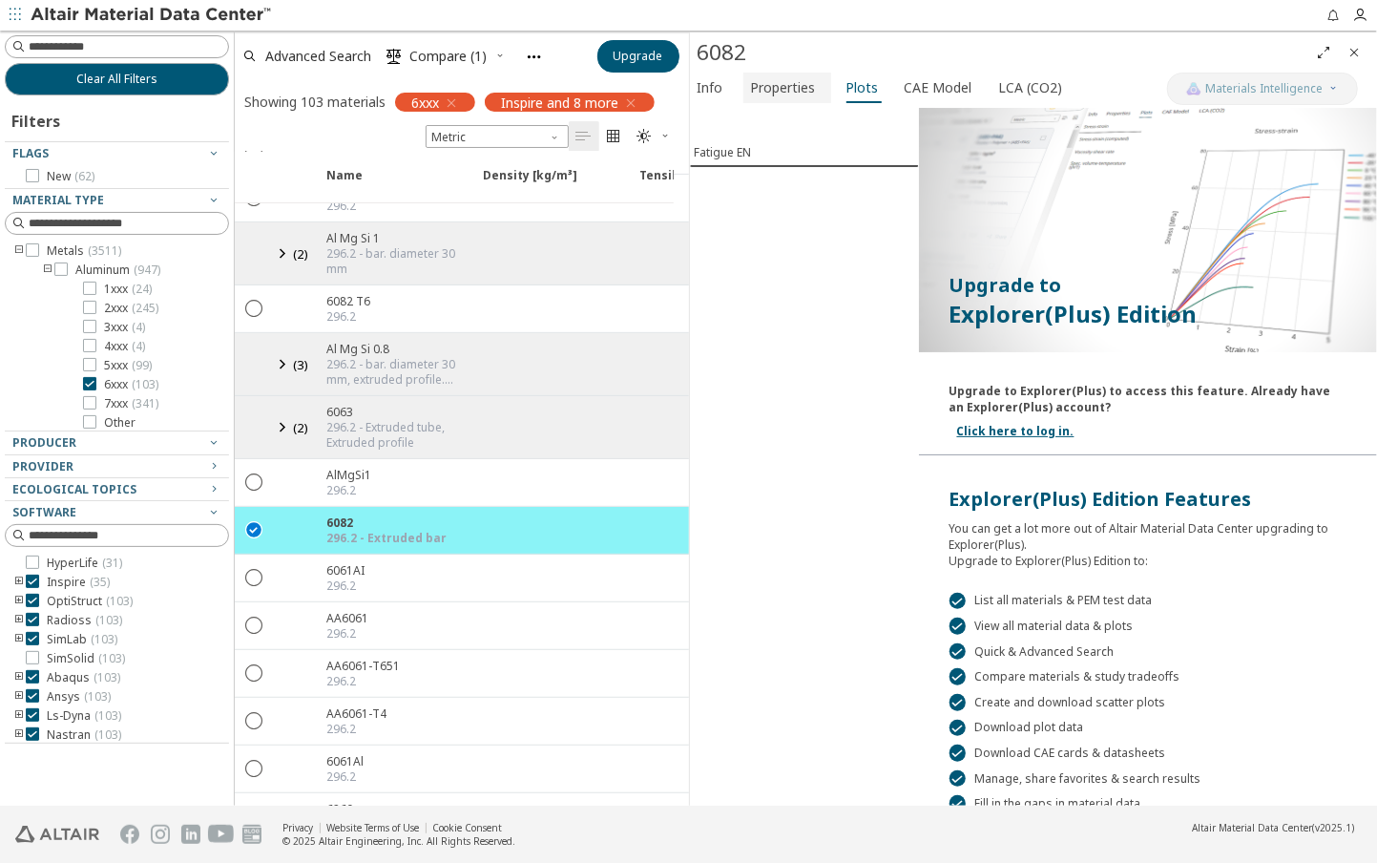
click at [793, 87] on span "Properties" at bounding box center [783, 88] width 65 height 31
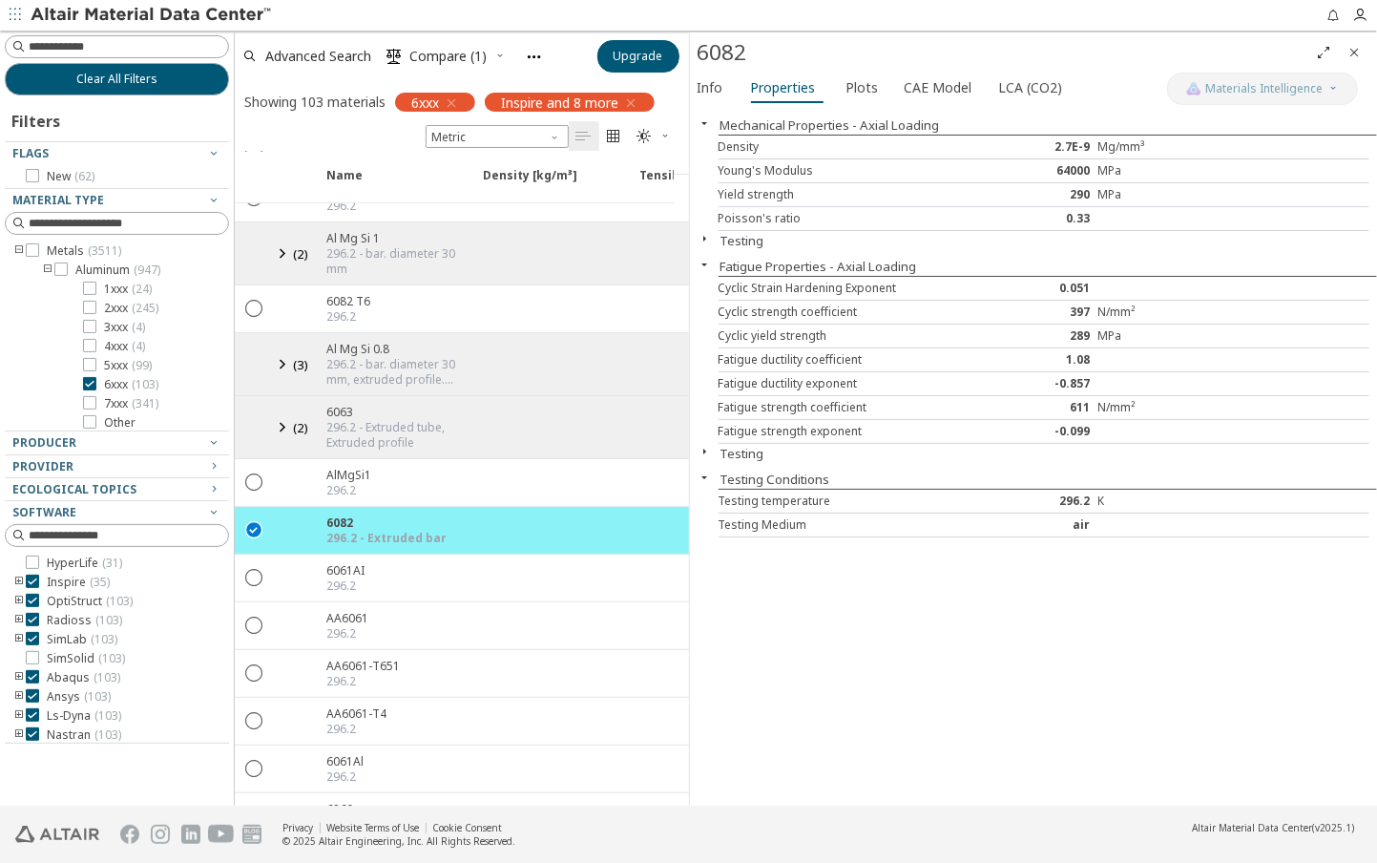
click at [712, 237] on span "button" at bounding box center [705, 238] width 23 height 15
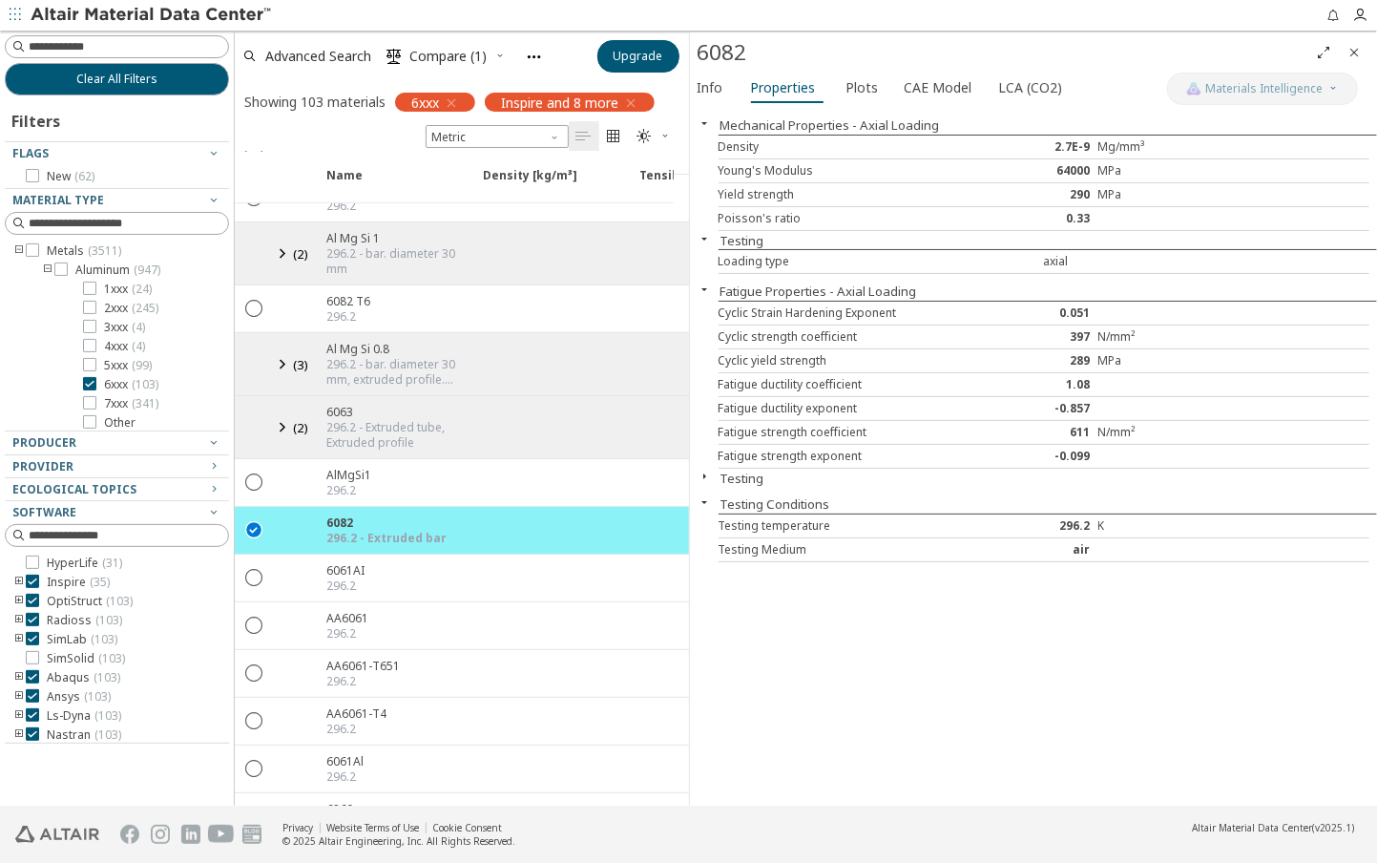
click at [712, 237] on span "button" at bounding box center [705, 238] width 23 height 15
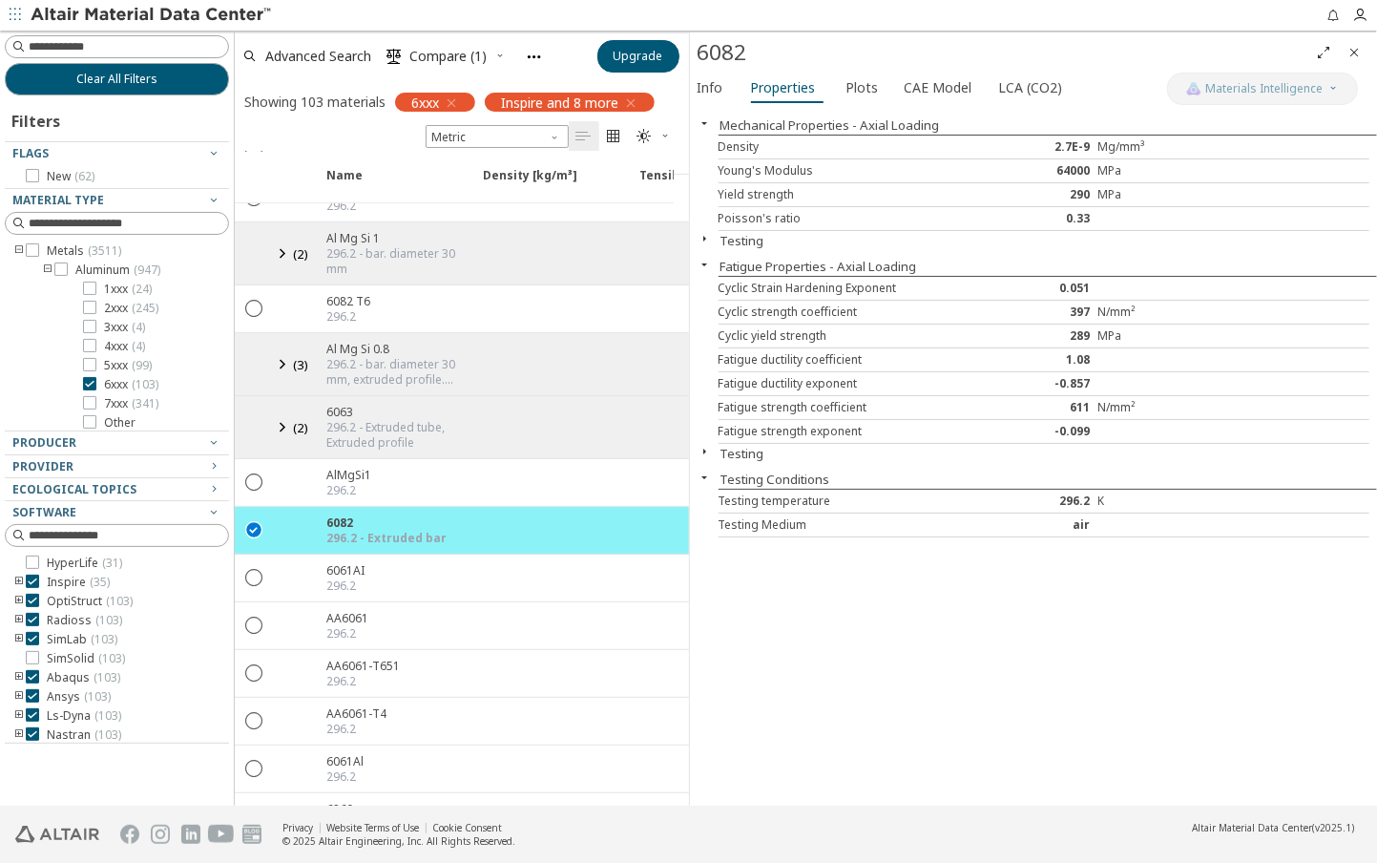
click at [712, 444] on icon "button" at bounding box center [705, 451] width 15 height 15
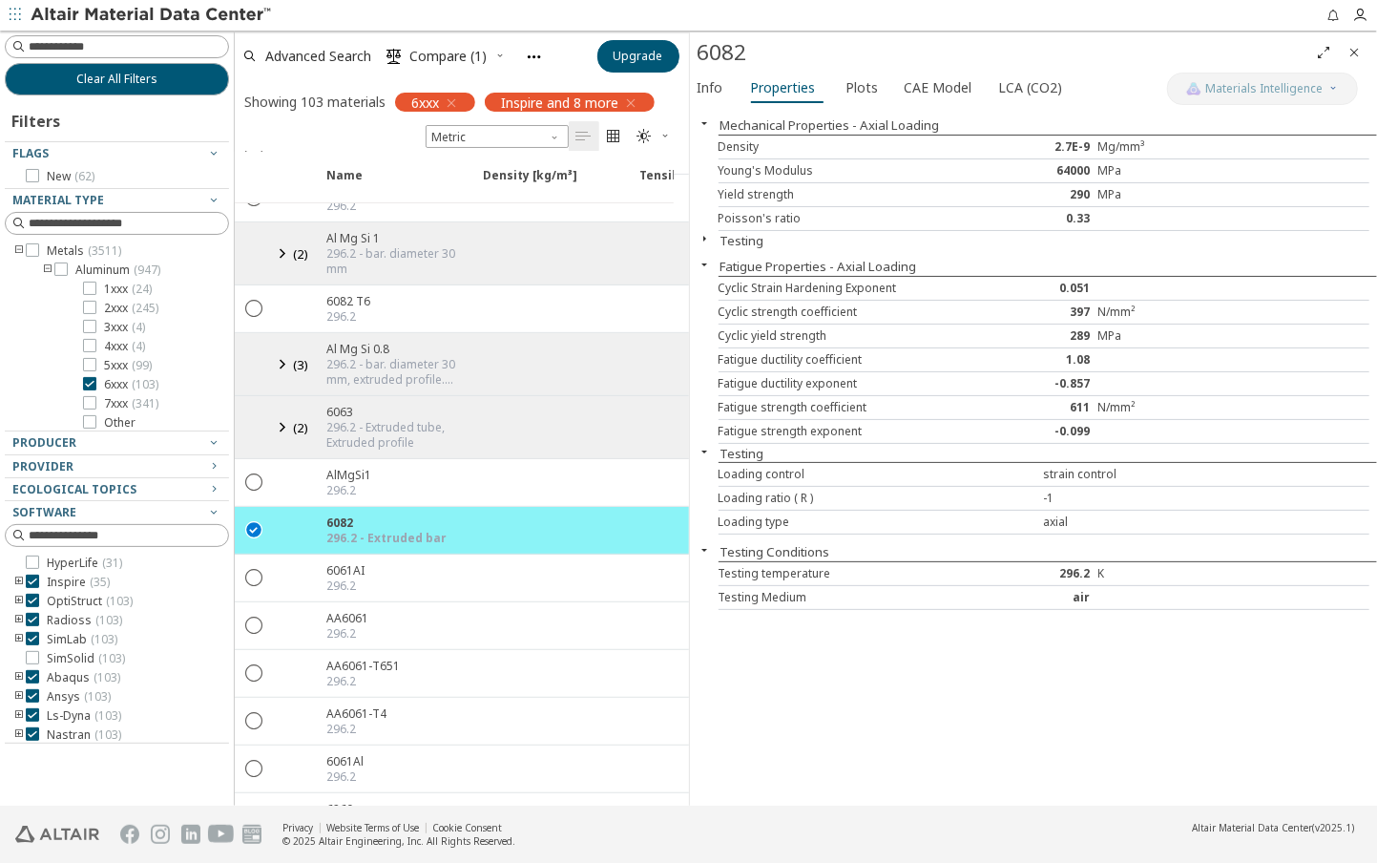
click at [712, 444] on icon "button" at bounding box center [705, 451] width 15 height 15
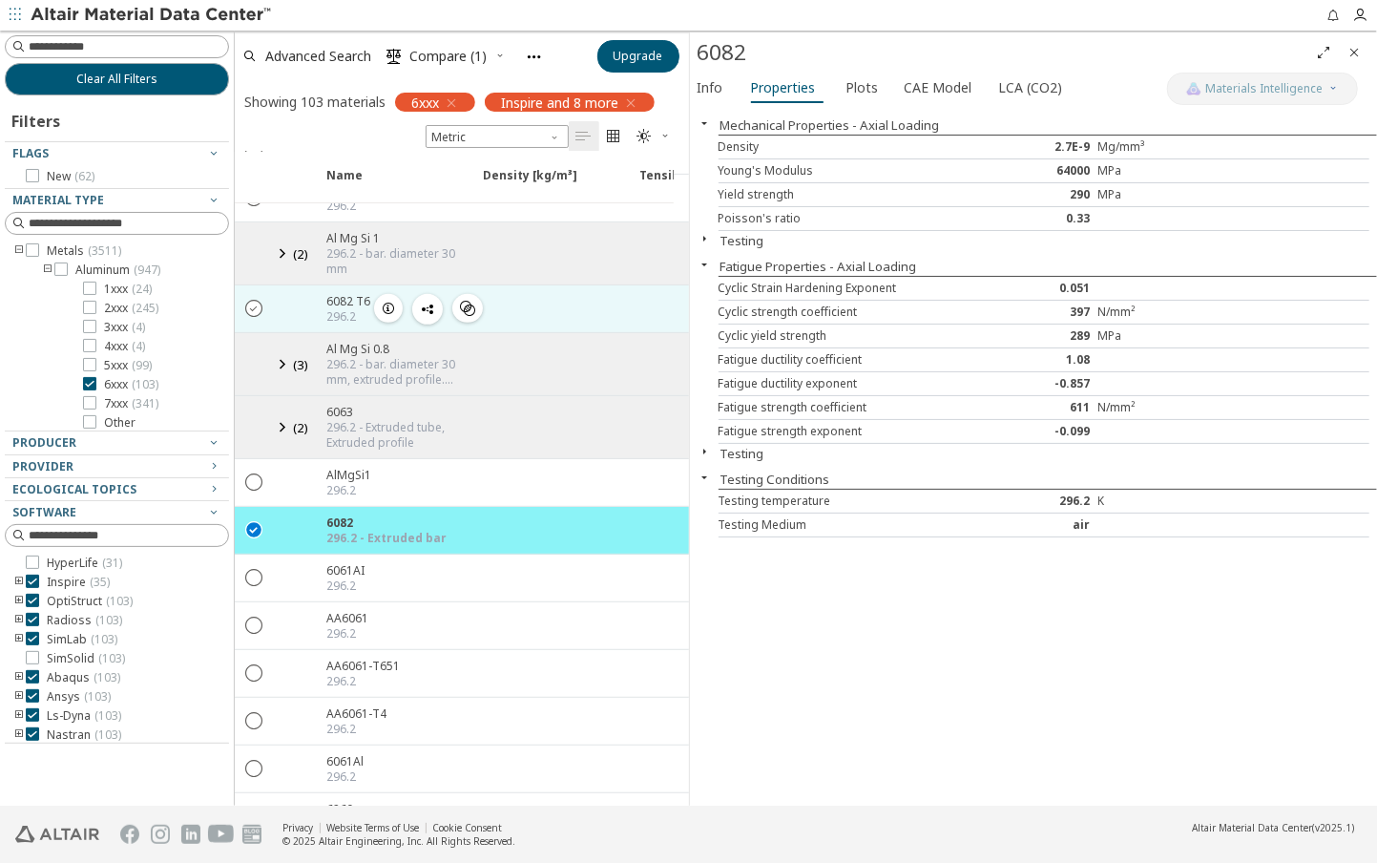
click at [258, 299] on icon "" at bounding box center [254, 307] width 17 height 17
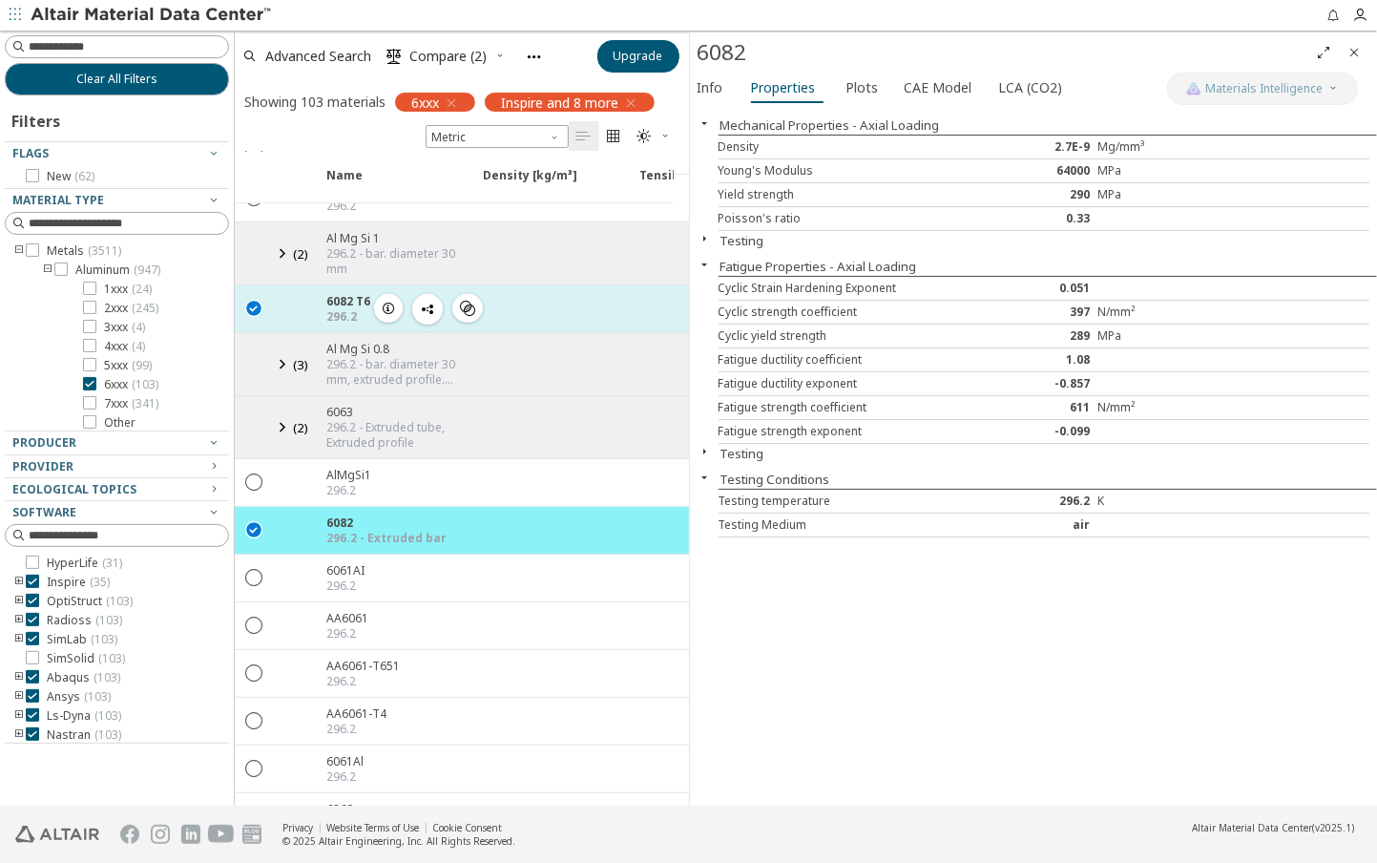
click at [285, 295] on div at bounding box center [294, 308] width 42 height 47
click at [358, 293] on div "6082 T6" at bounding box center [348, 301] width 44 height 16
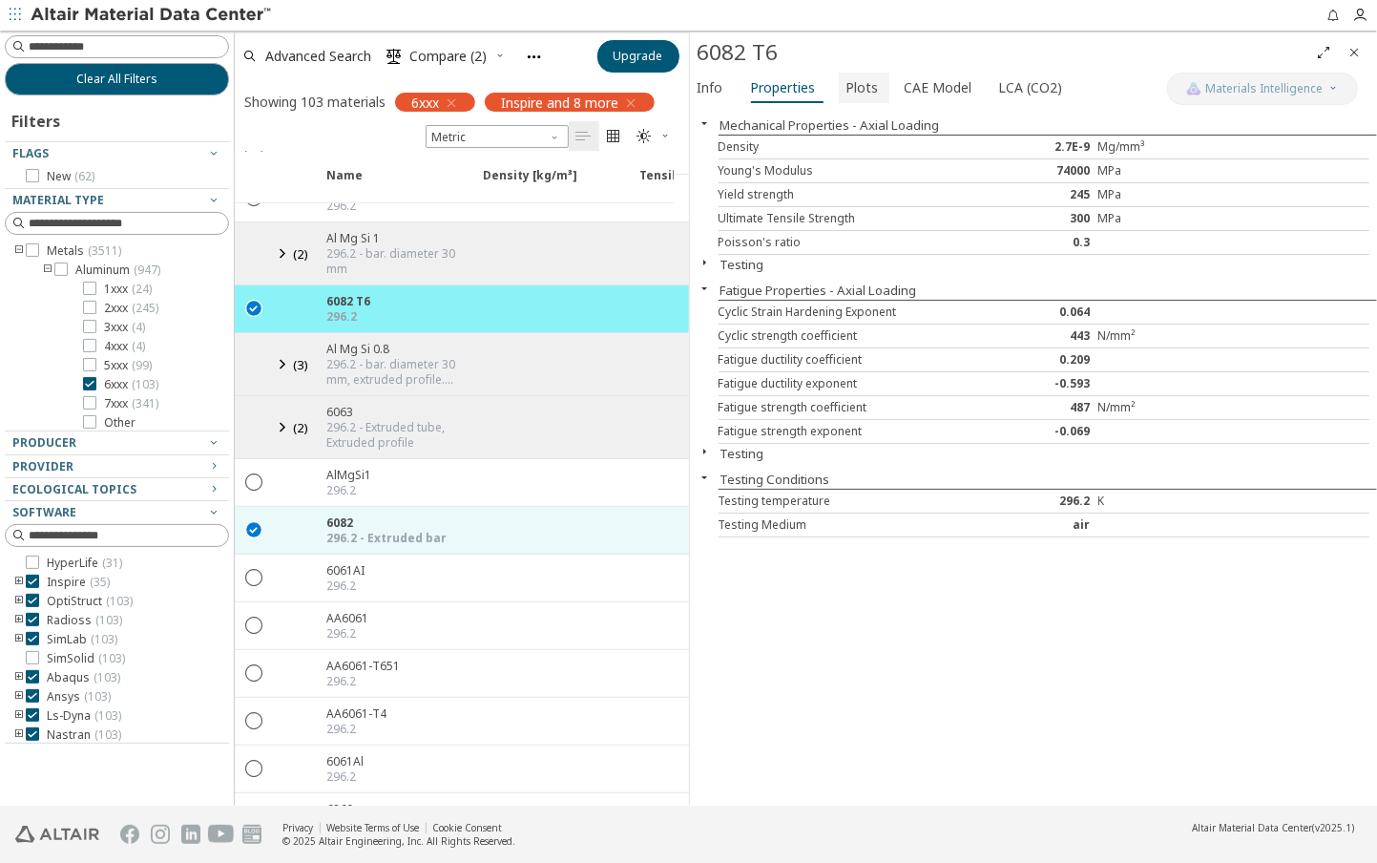
click at [870, 88] on span "Plots" at bounding box center [864, 88] width 35 height 31
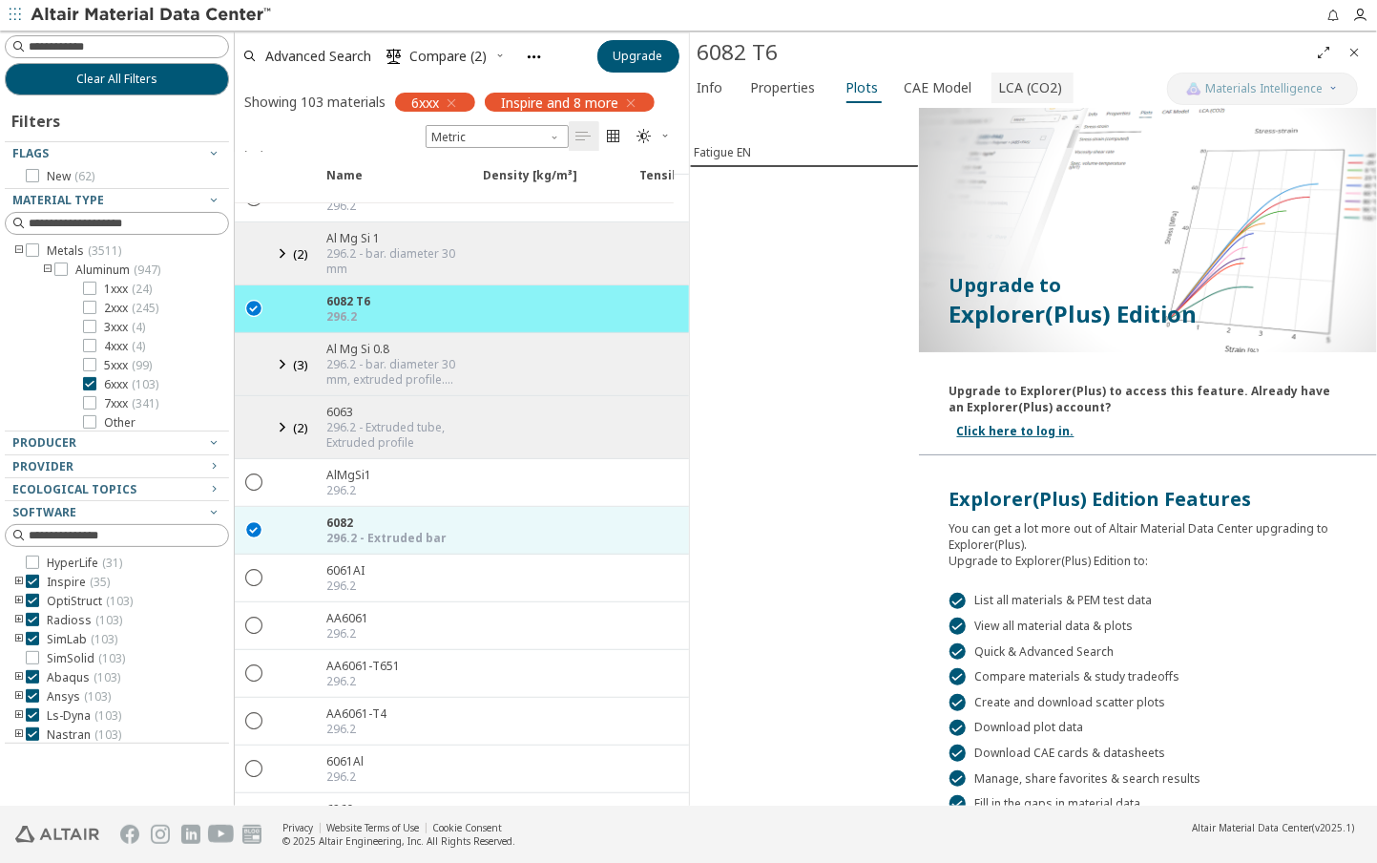
click at [999, 79] on span "LCA (CO2)" at bounding box center [1031, 88] width 64 height 31
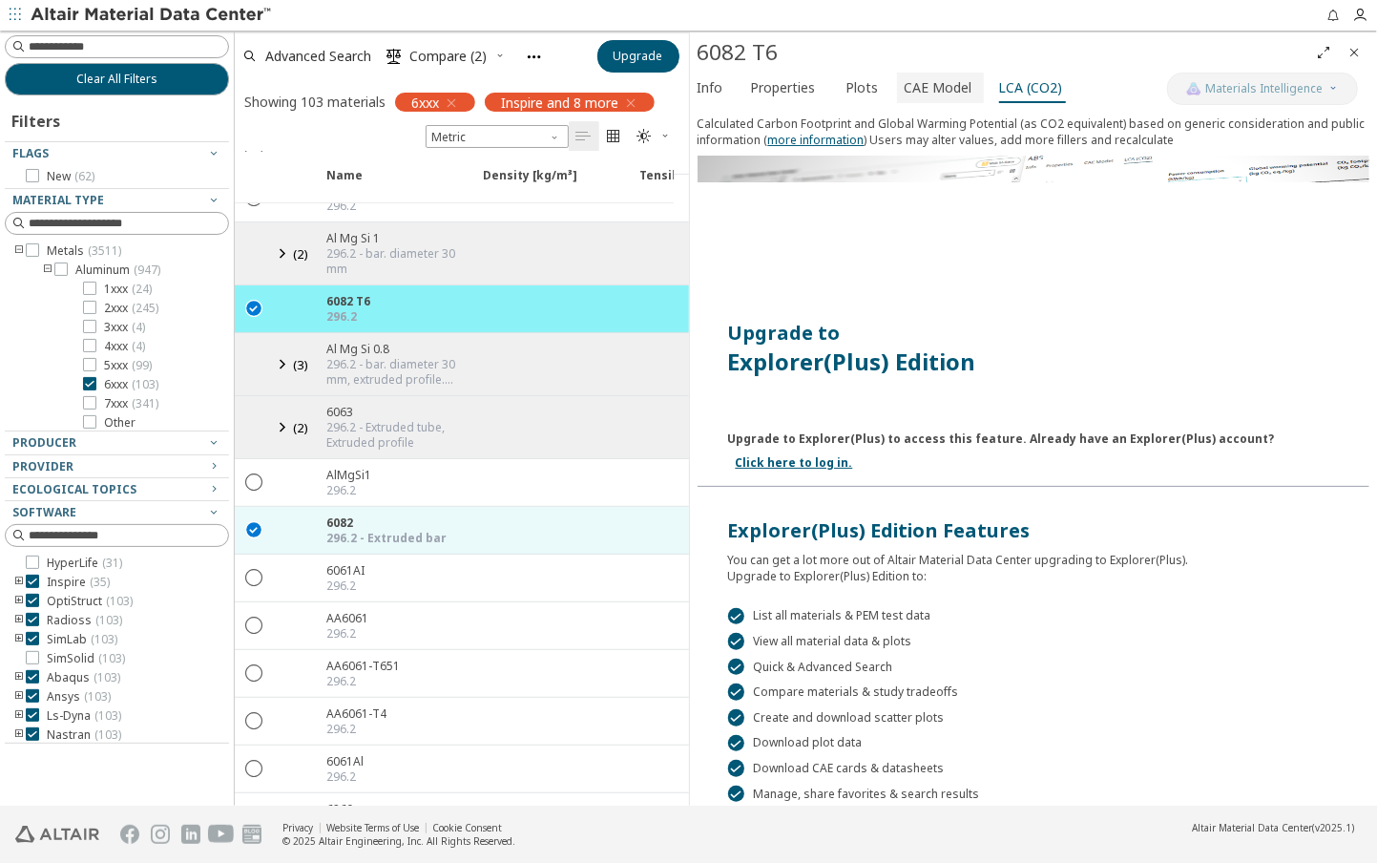
click at [918, 83] on span "CAE Model" at bounding box center [939, 88] width 68 height 31
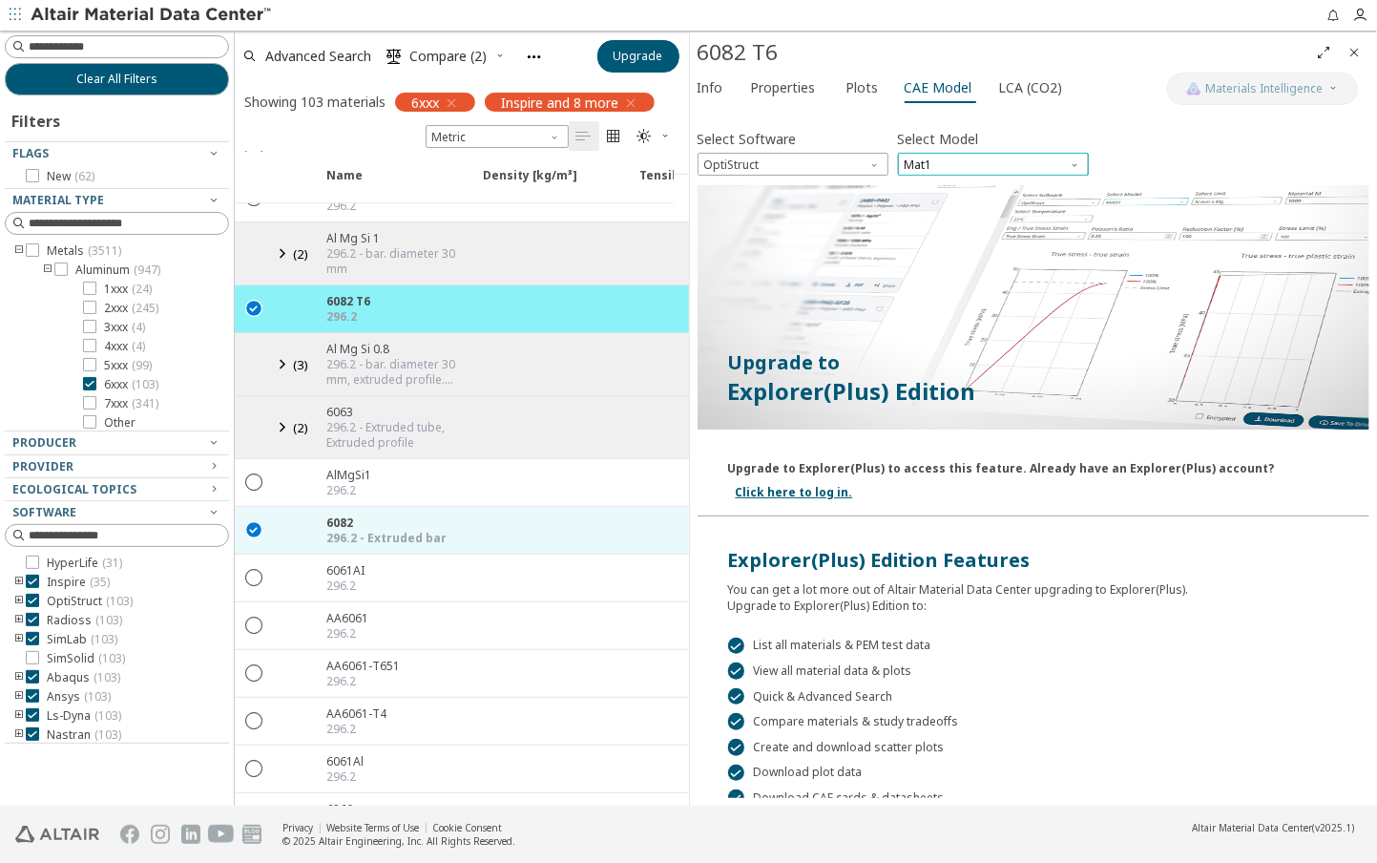
click at [951, 163] on span "Mat1" at bounding box center [993, 164] width 191 height 23
click at [773, 83] on span "Properties" at bounding box center [783, 88] width 65 height 31
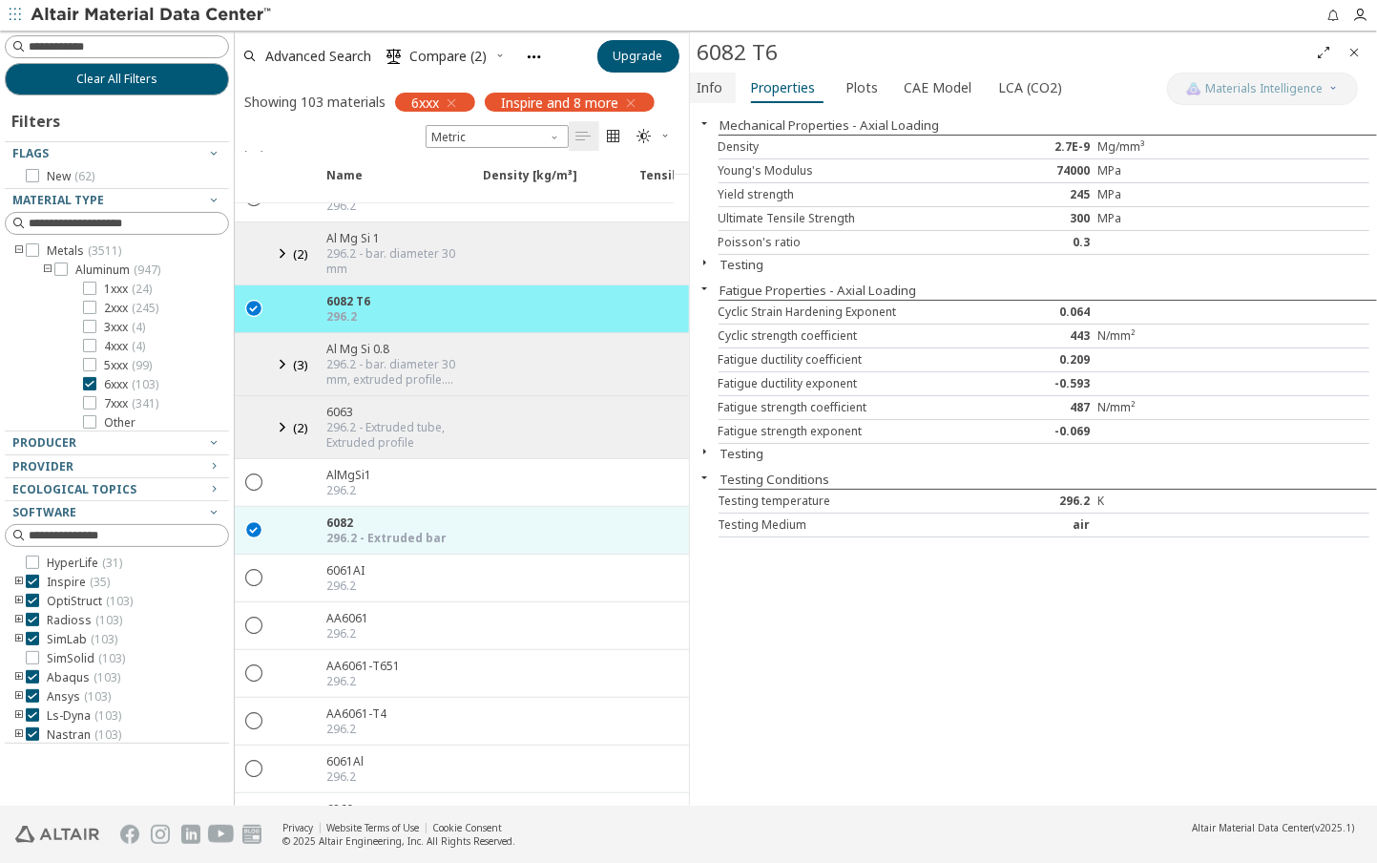
click at [720, 90] on span "Info" at bounding box center [711, 88] width 26 height 31
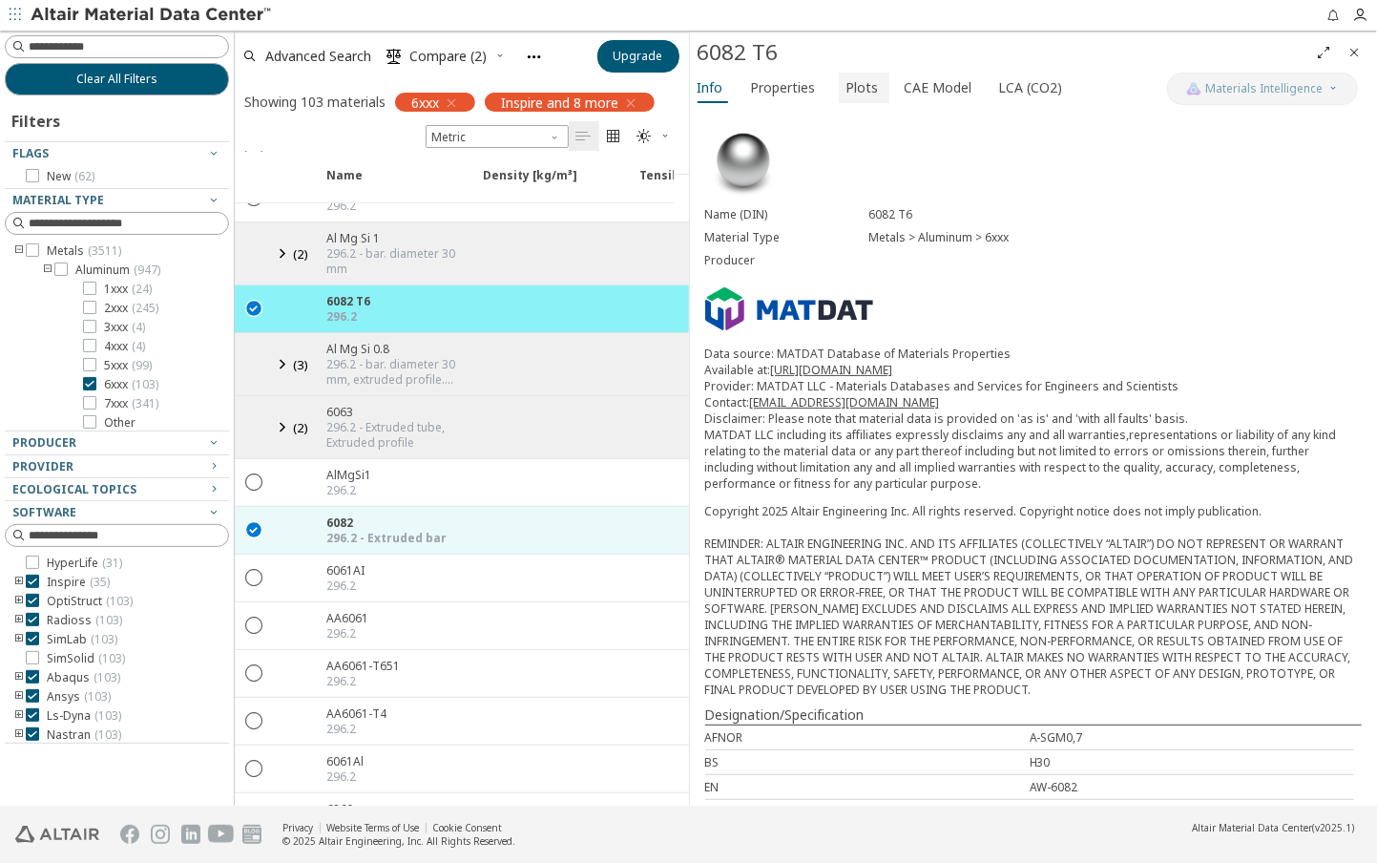
click at [847, 96] on span "Plots" at bounding box center [863, 88] width 32 height 31
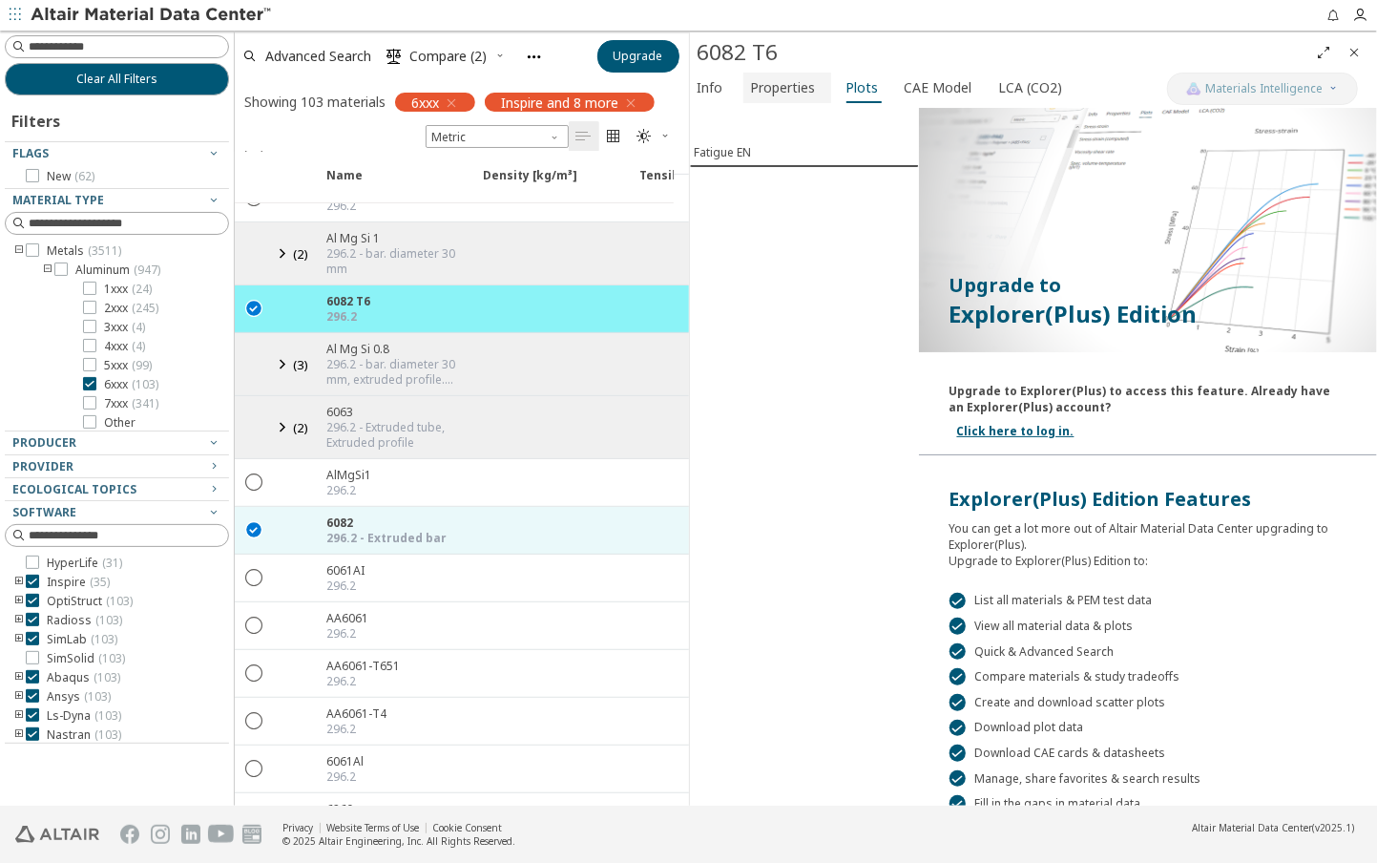
click at [783, 96] on span "Properties" at bounding box center [783, 88] width 65 height 31
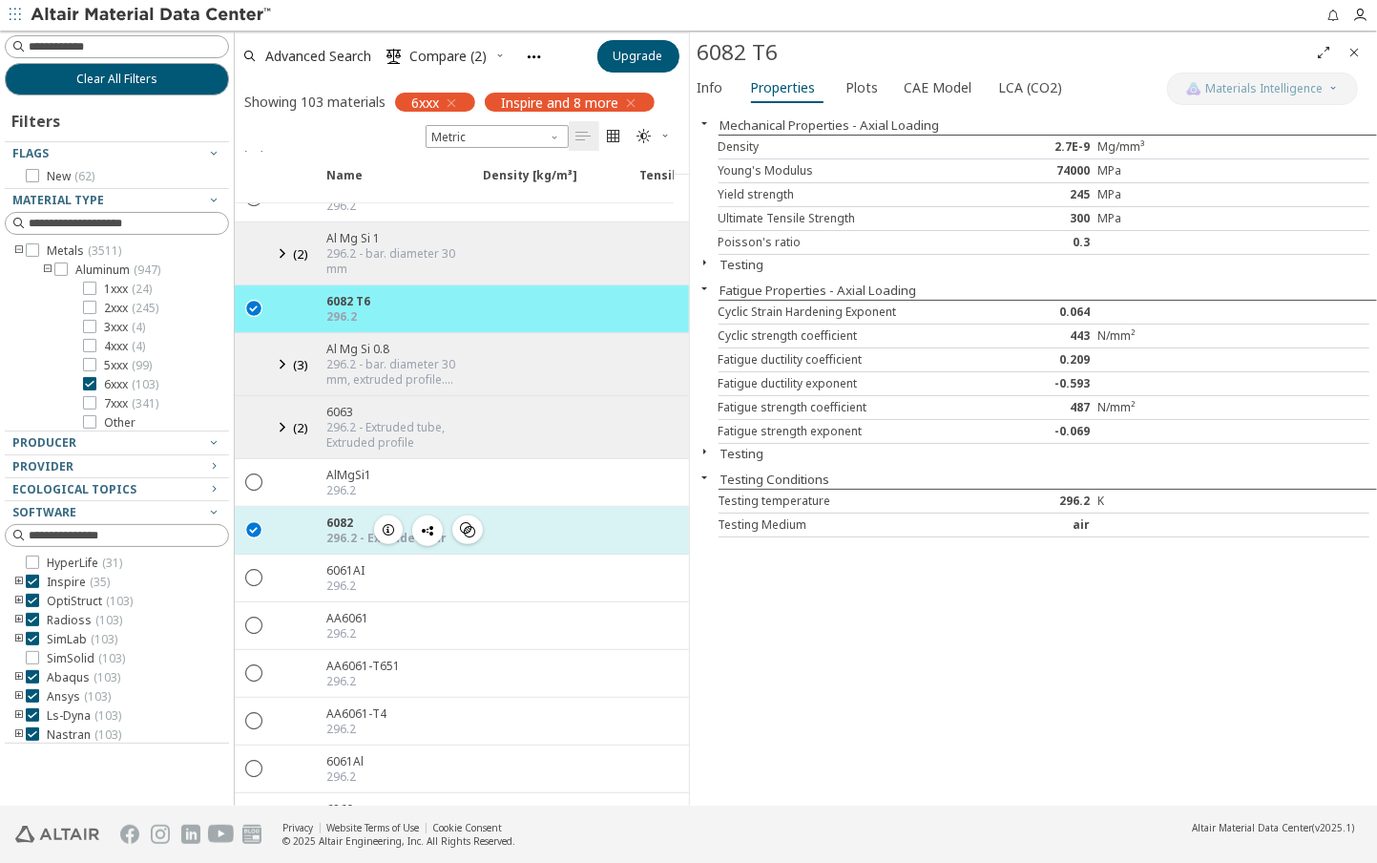
click at [248, 520] on icon "" at bounding box center [254, 528] width 17 height 17
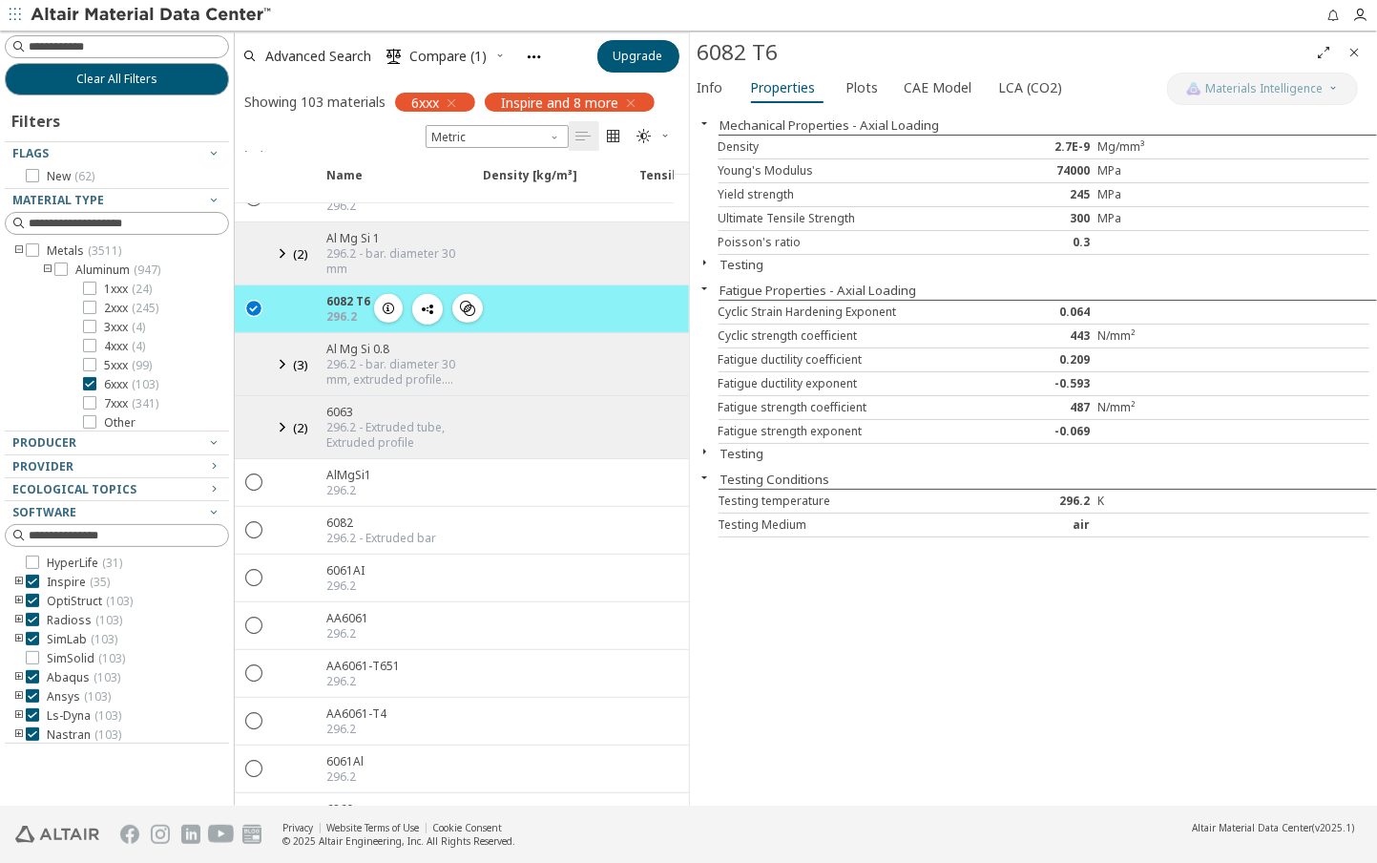
click at [260, 299] on icon "" at bounding box center [254, 307] width 17 height 17
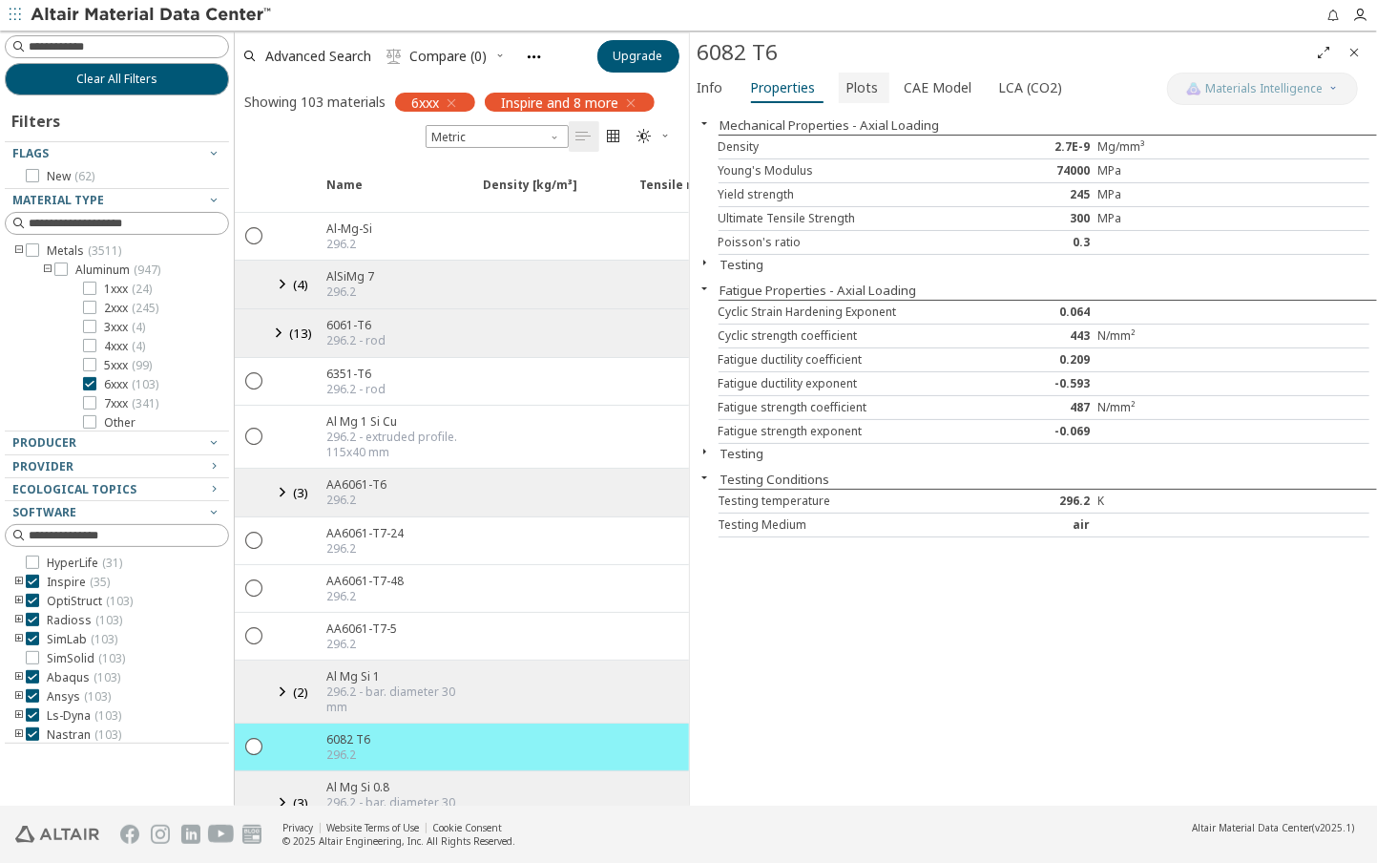
click at [849, 89] on span "Plots" at bounding box center [863, 88] width 32 height 31
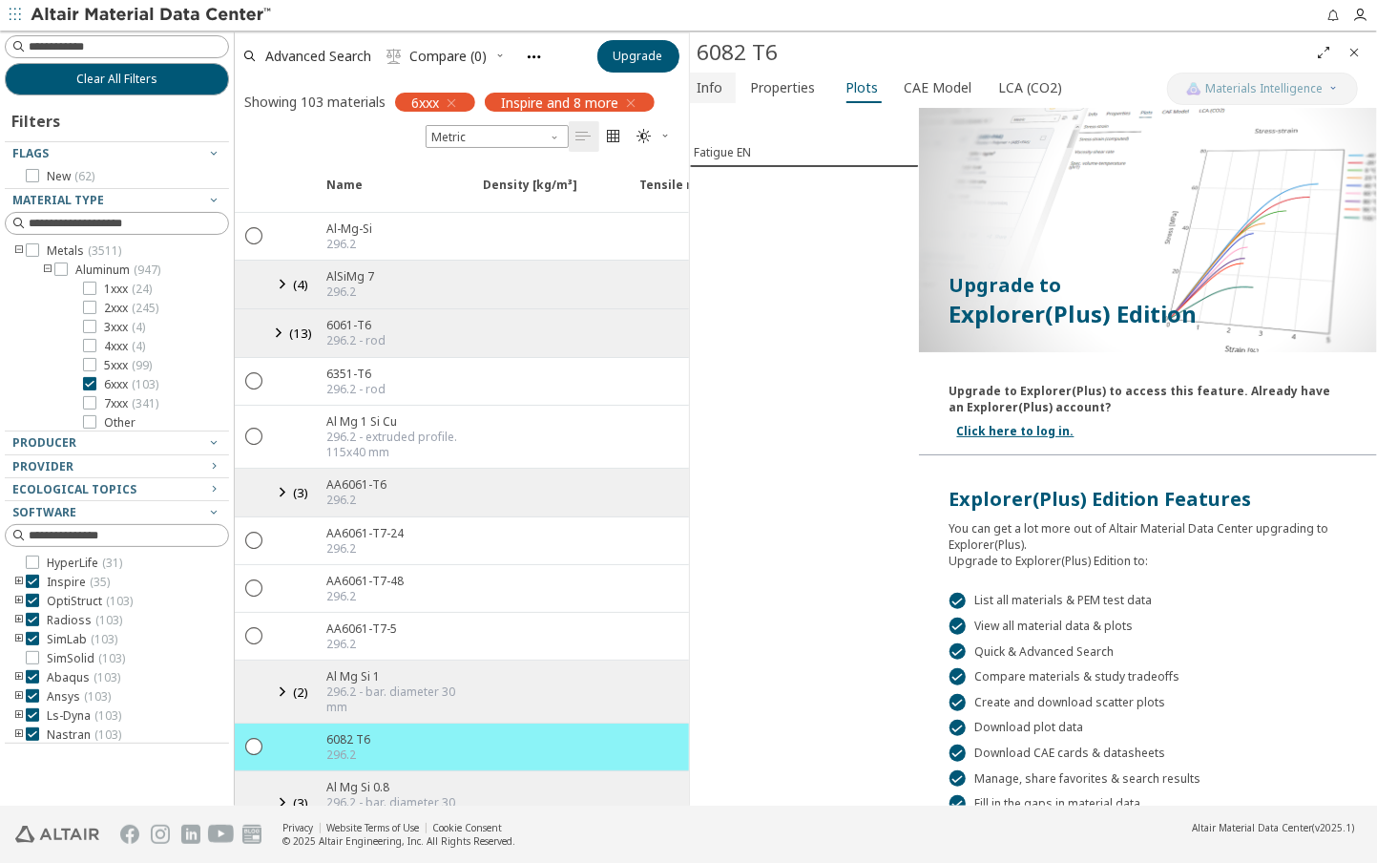
click at [725, 89] on button "Info" at bounding box center [713, 88] width 46 height 31
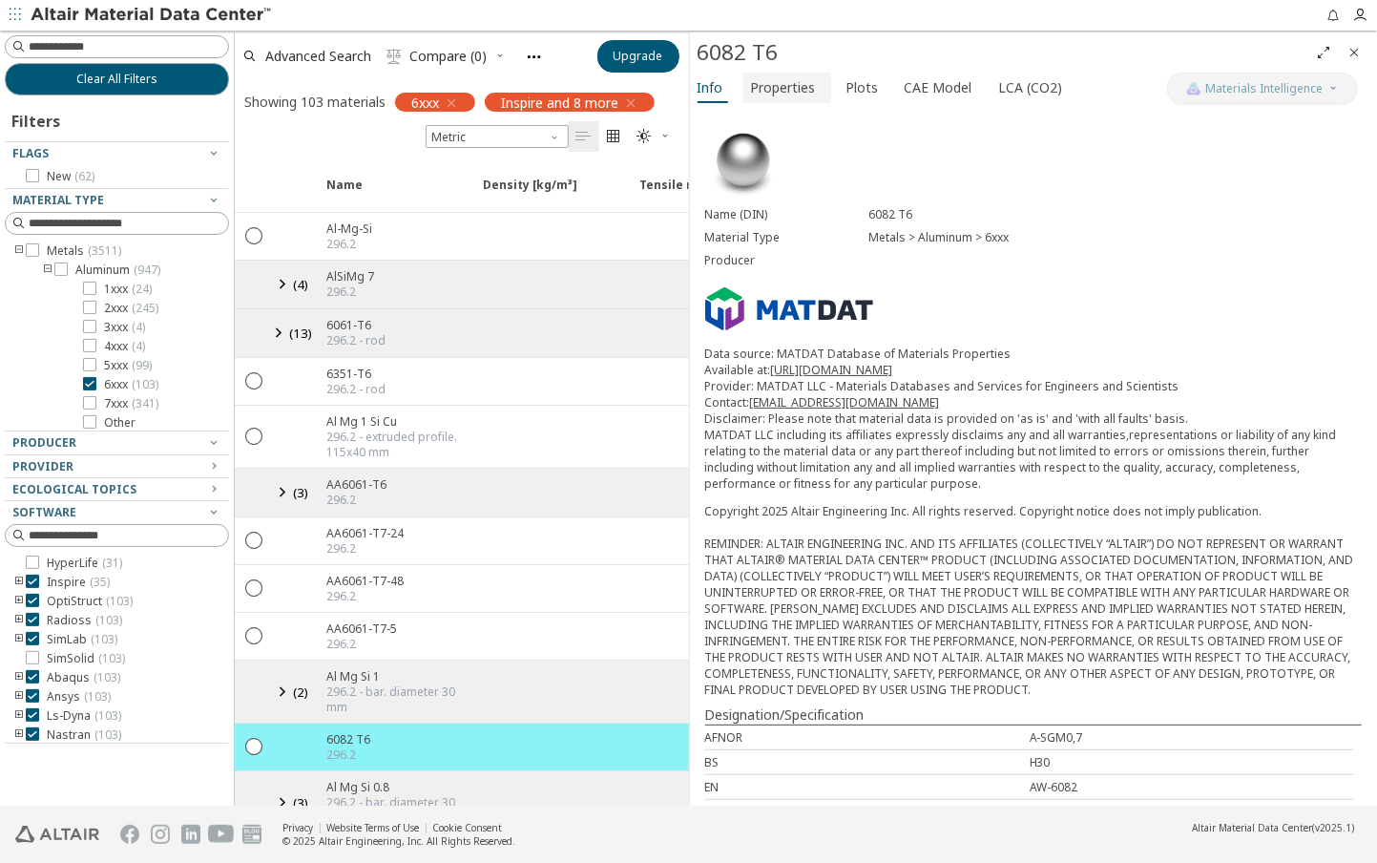
click at [775, 85] on span "Properties" at bounding box center [783, 88] width 65 height 31
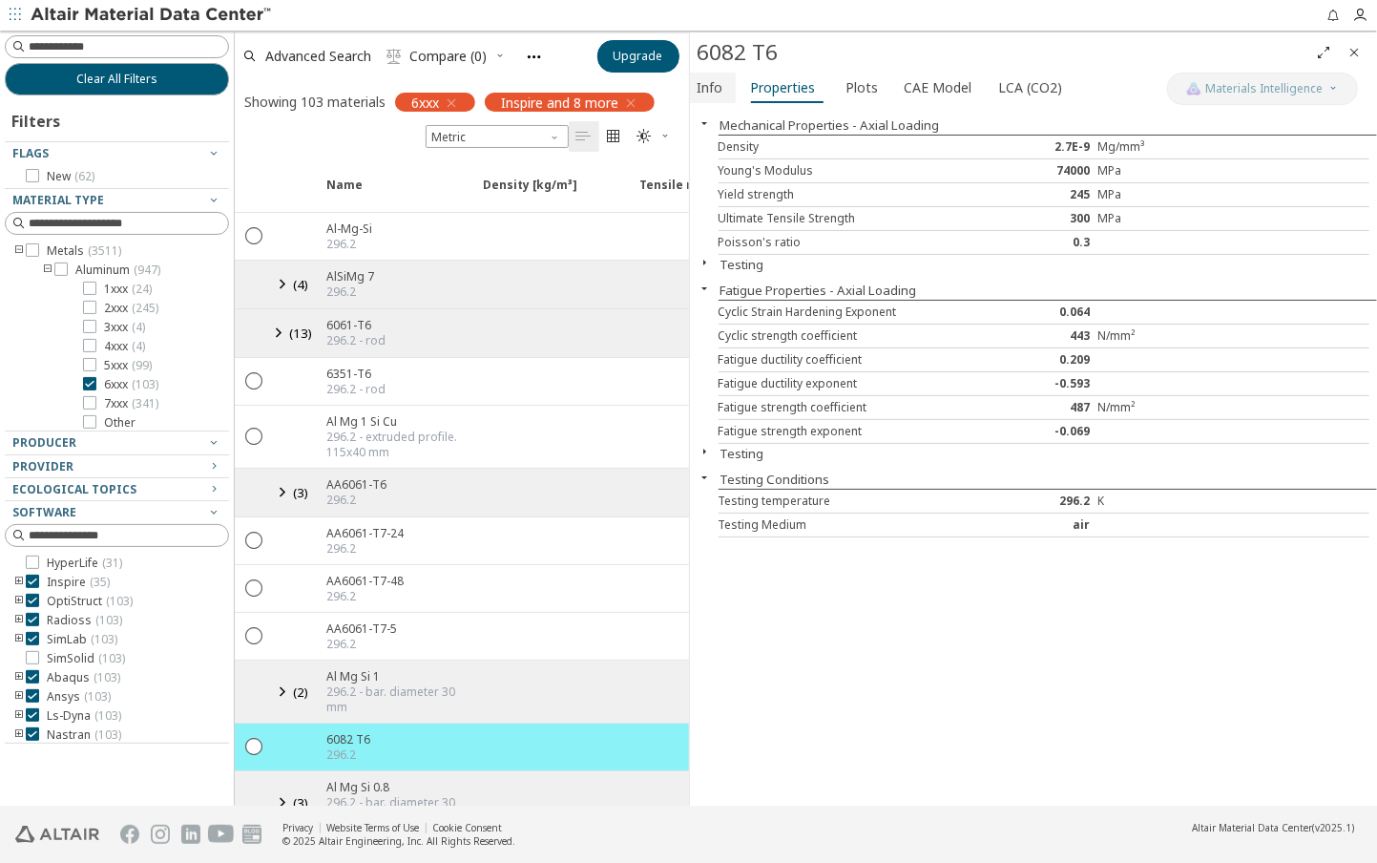
click at [721, 78] on span "Info" at bounding box center [711, 88] width 26 height 31
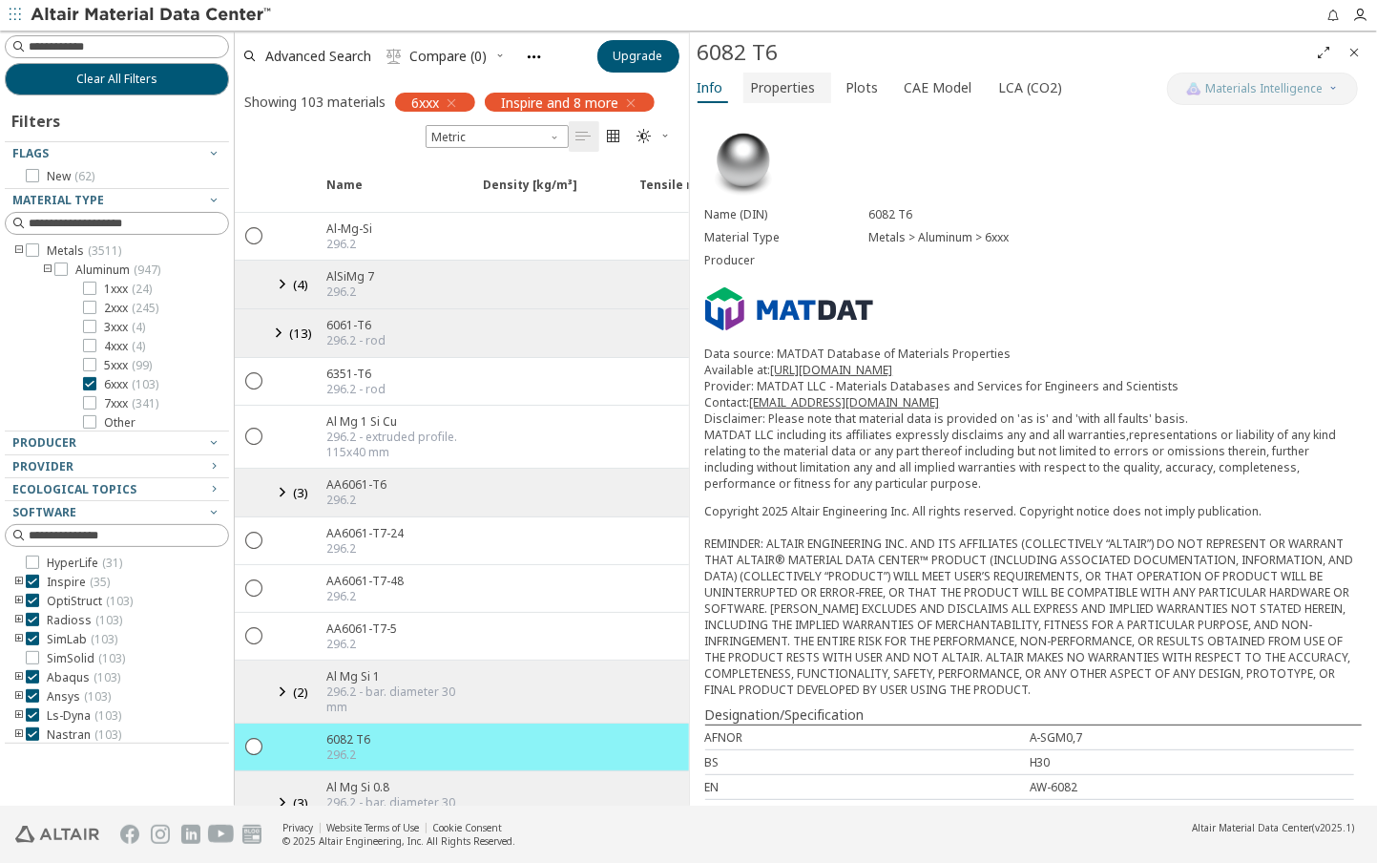
click at [803, 84] on span "Properties" at bounding box center [783, 88] width 65 height 31
